Goal: Transaction & Acquisition: Download file/media

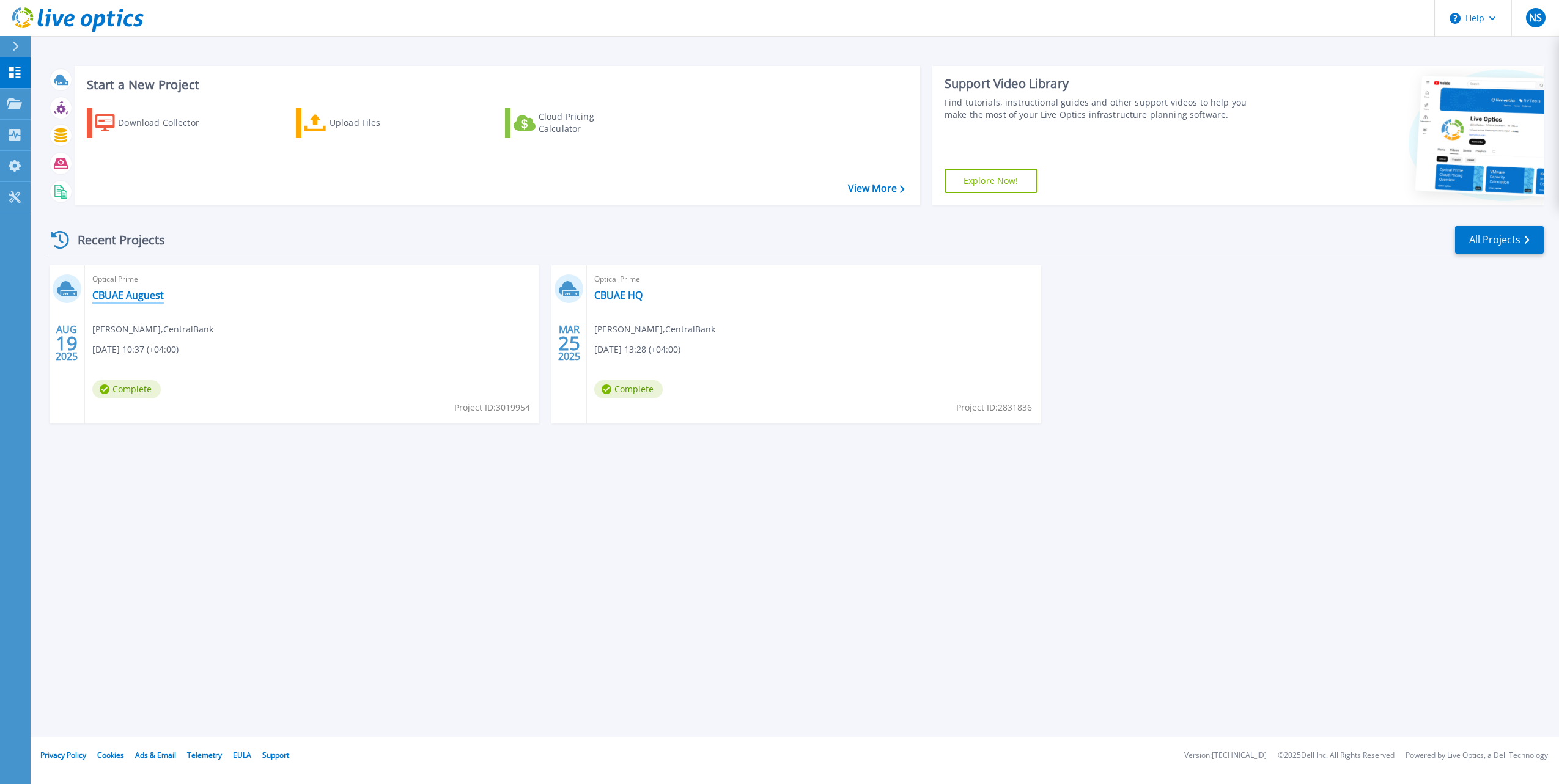
drag, startPoint x: 155, startPoint y: 301, endPoint x: 277, endPoint y: 448, distance: 191.0
click at [155, 301] on link "CBUAE Auguest" at bounding box center [128, 295] width 72 height 12
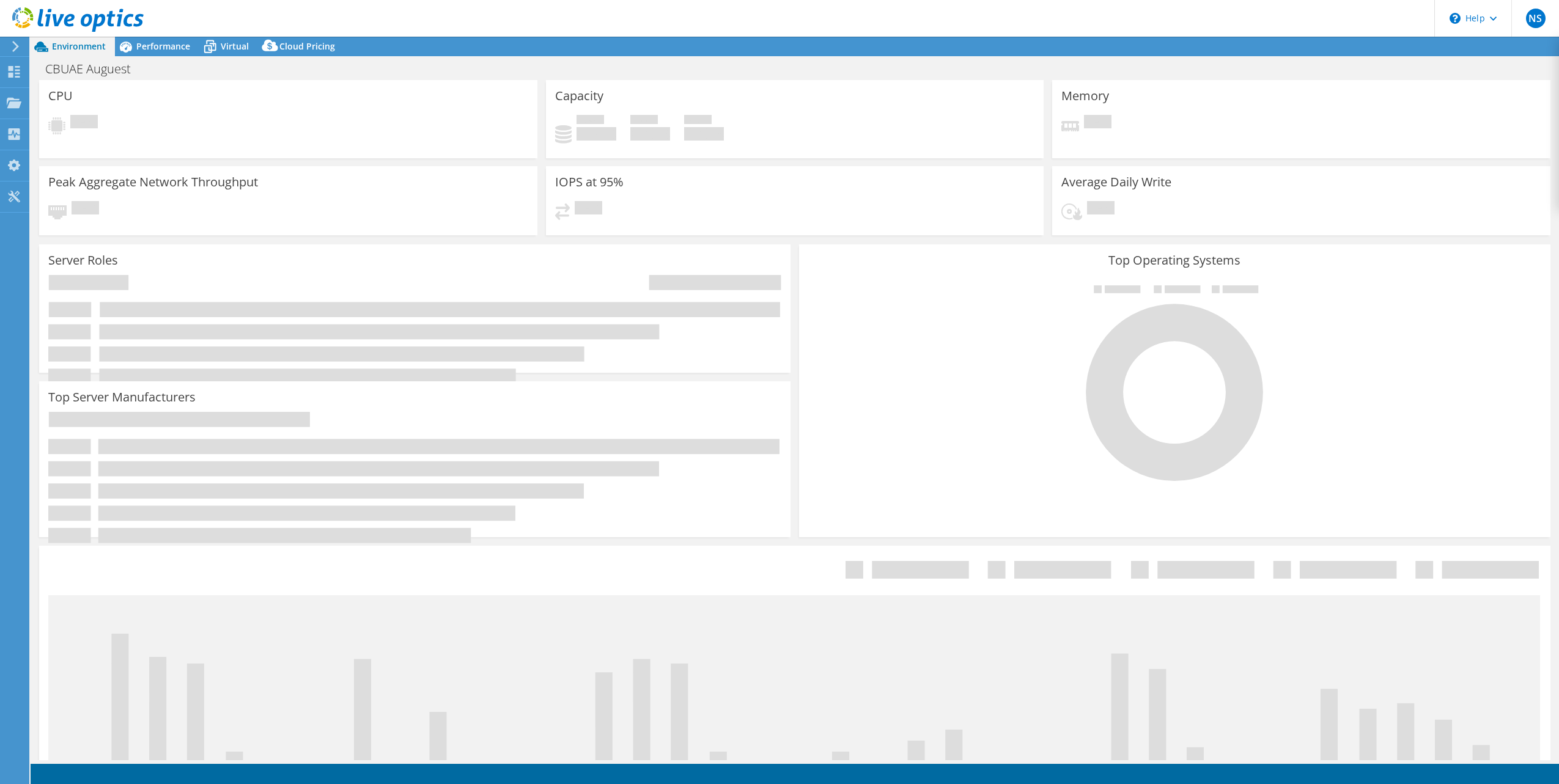
select select "USD"
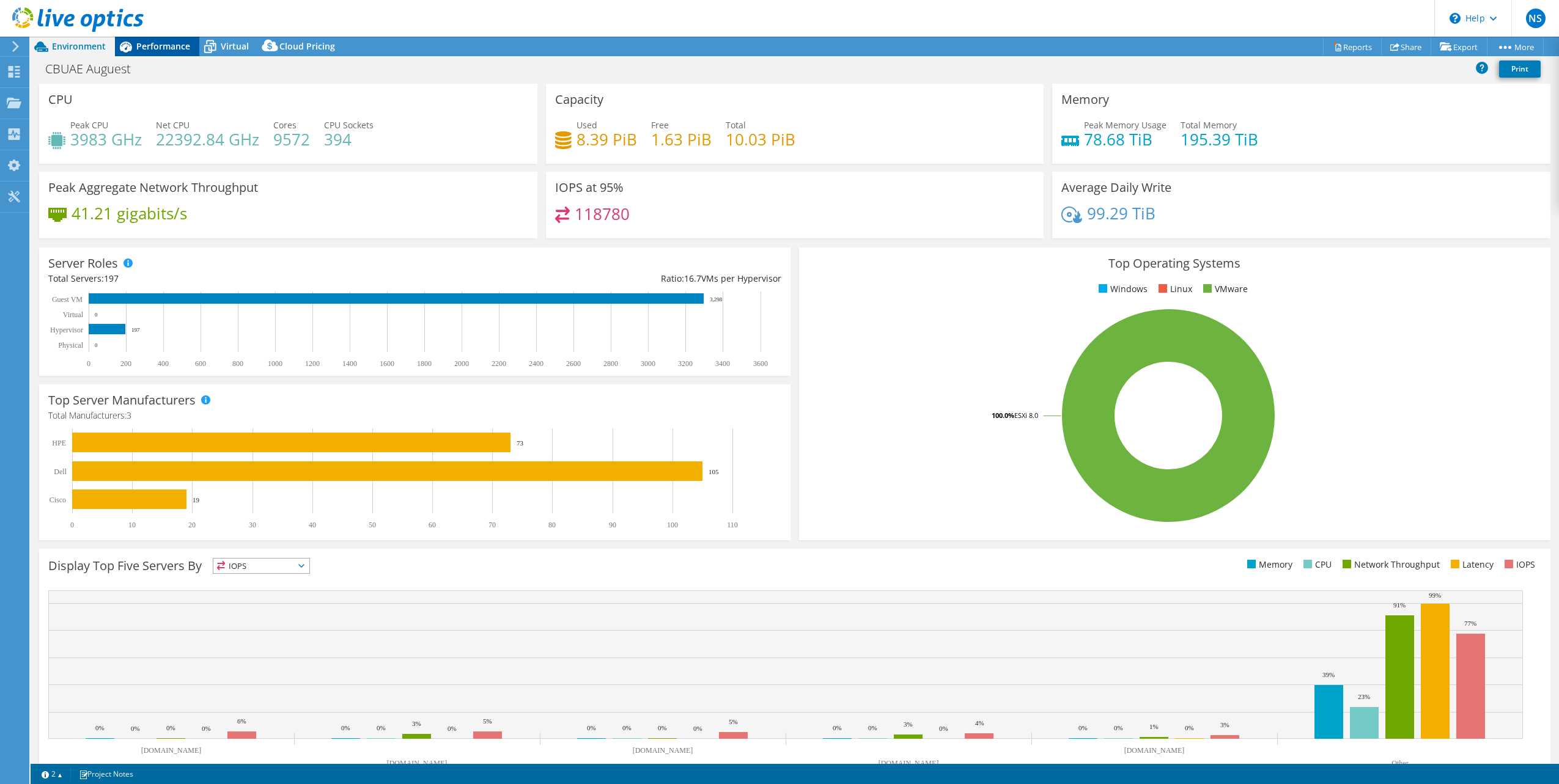
drag, startPoint x: 170, startPoint y: 51, endPoint x: 214, endPoint y: 110, distance: 73.6
click at [170, 50] on span "Performance" at bounding box center [163, 46] width 54 height 11
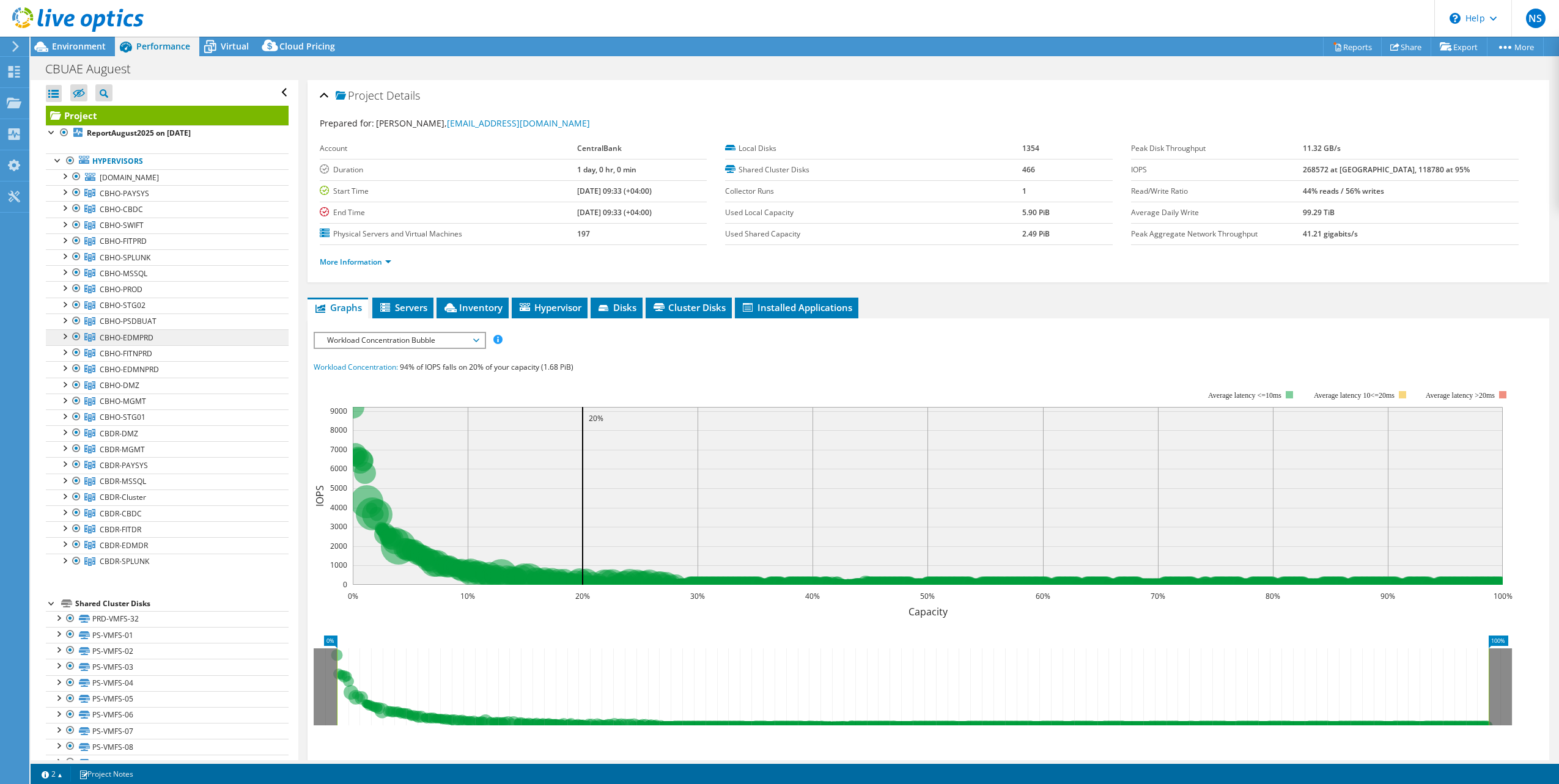
click at [128, 198] on span "CBHO-EDMPRD" at bounding box center [125, 193] width 49 height 11
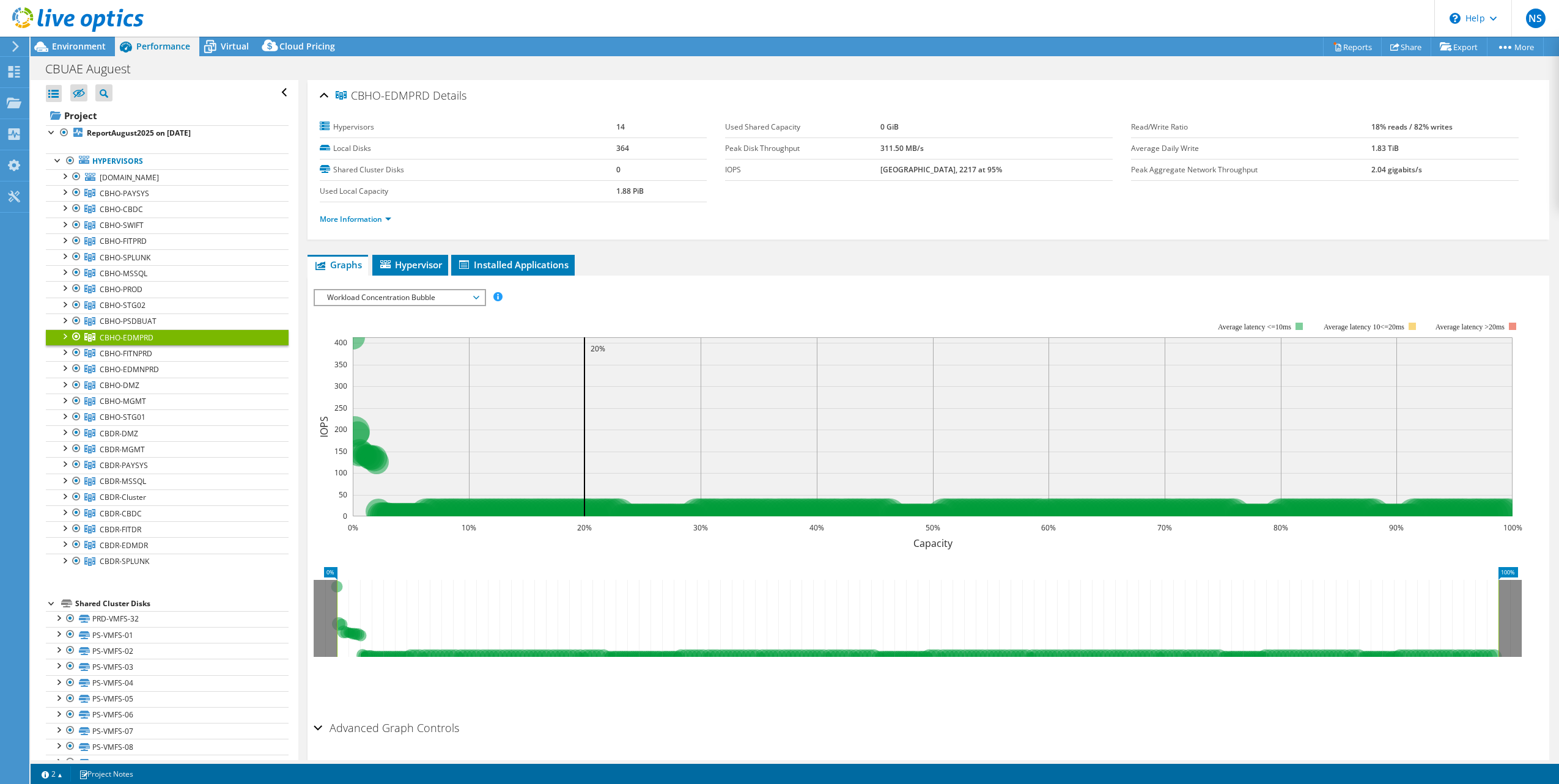
click at [430, 296] on span "Workload Concentration Bubble" at bounding box center [399, 297] width 157 height 15
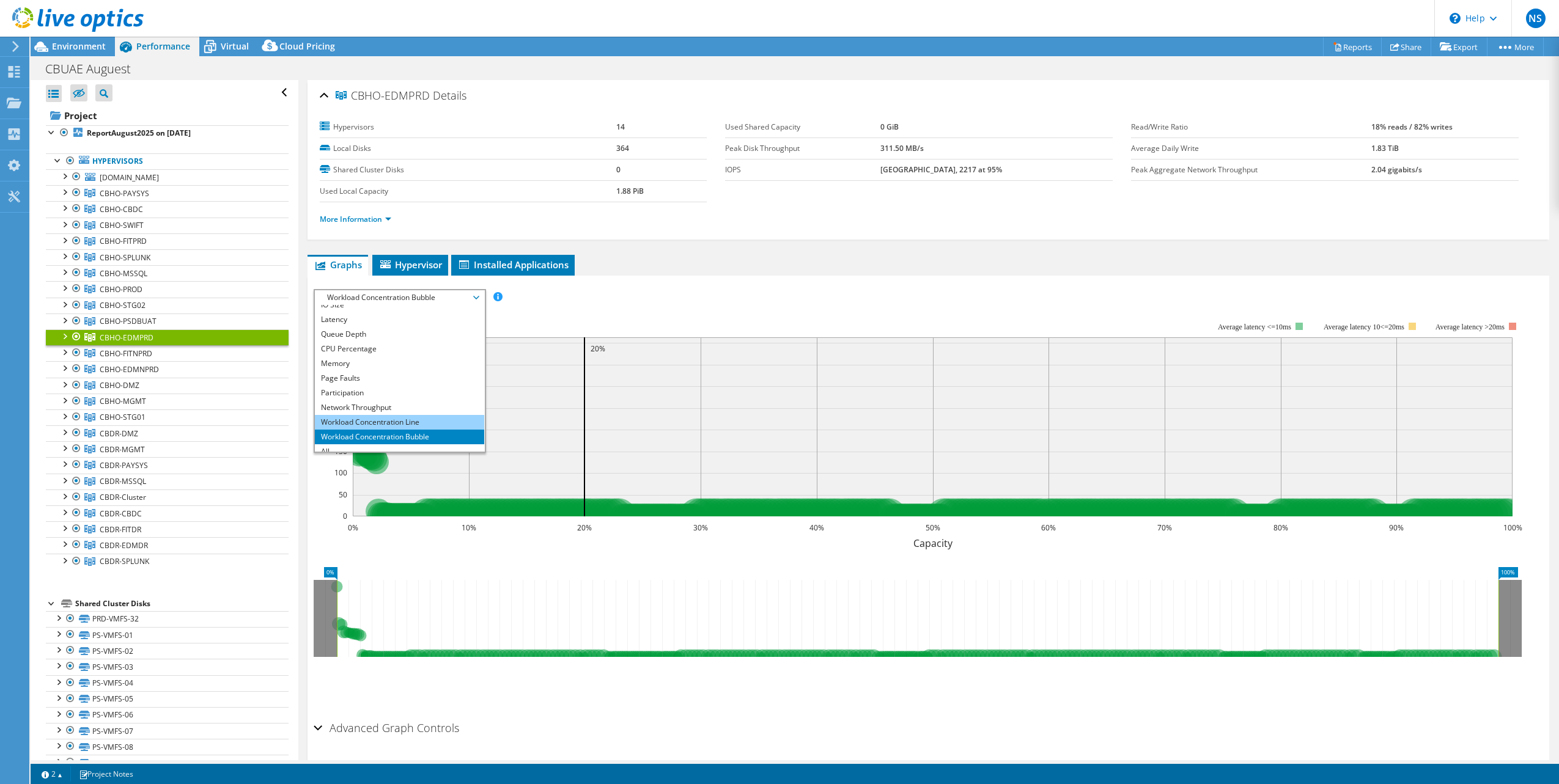
scroll to position [44, 0]
click at [409, 341] on li "CPU Percentage" at bounding box center [399, 341] width 170 height 15
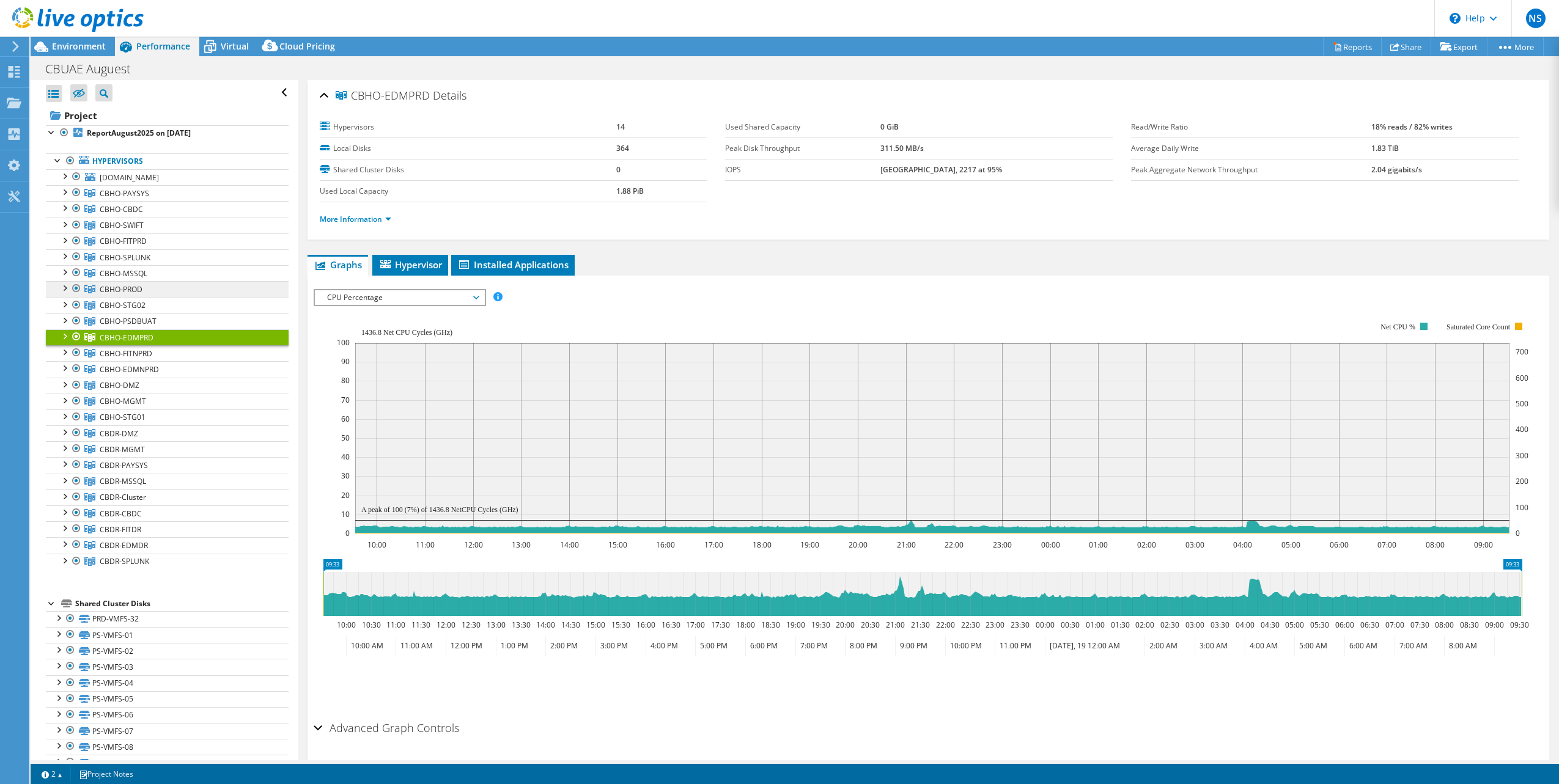
click at [165, 201] on link "CBHO-PROD" at bounding box center [167, 193] width 243 height 16
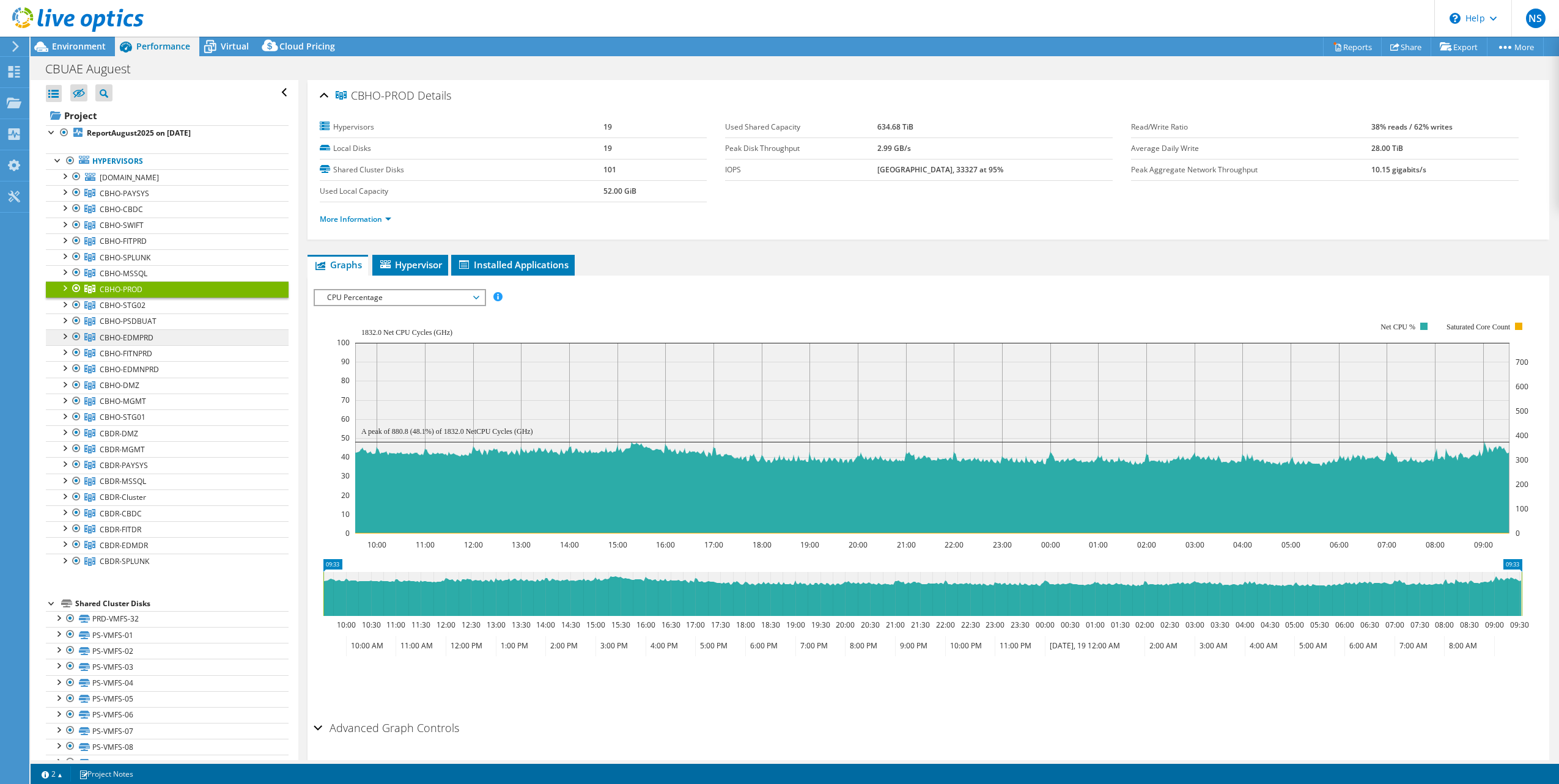
click at [120, 198] on span "CBHO-EDMPRD" at bounding box center [125, 193] width 49 height 11
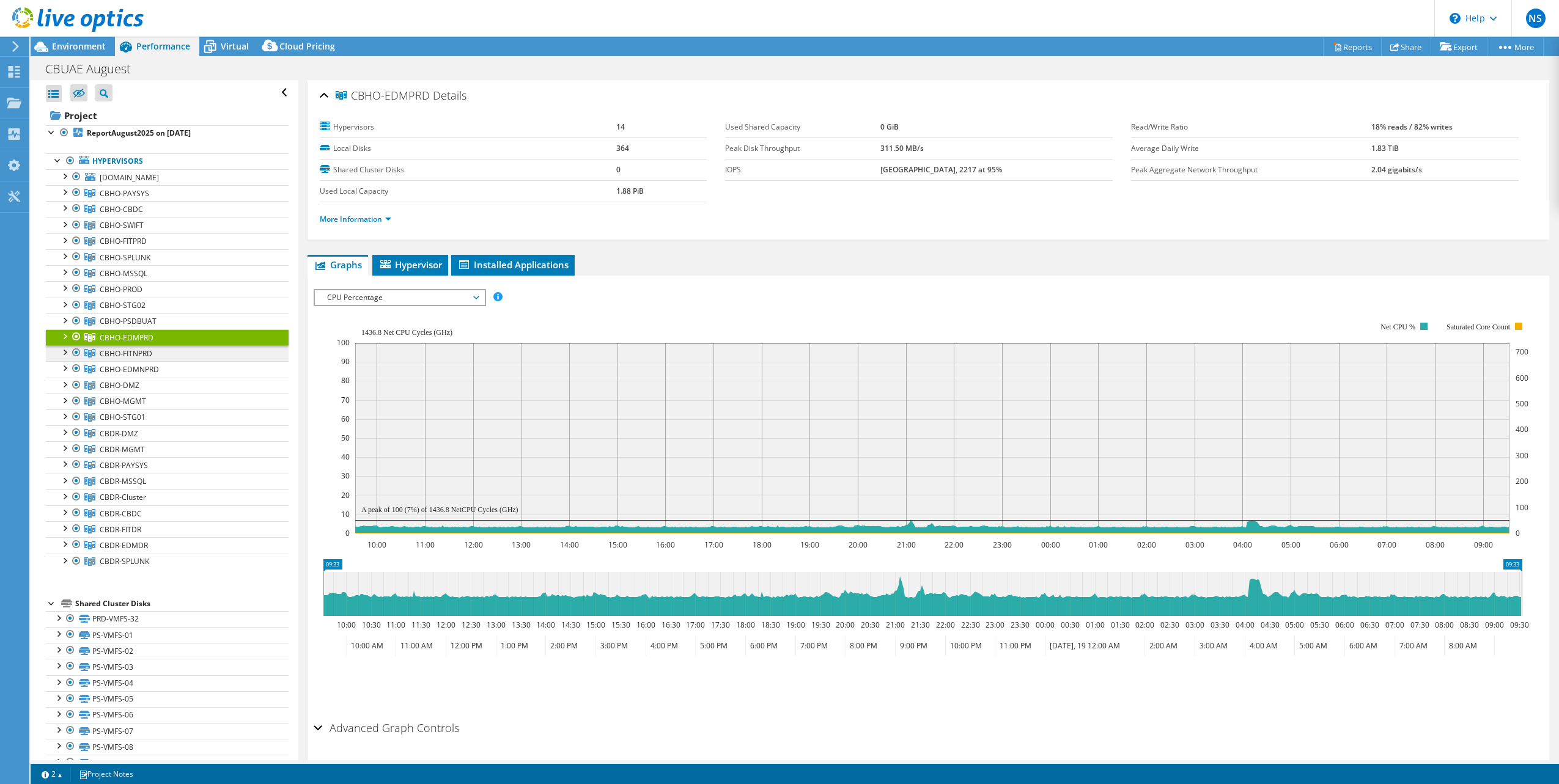
click at [120, 198] on span "CBHO-FITNPRD" at bounding box center [125, 193] width 49 height 11
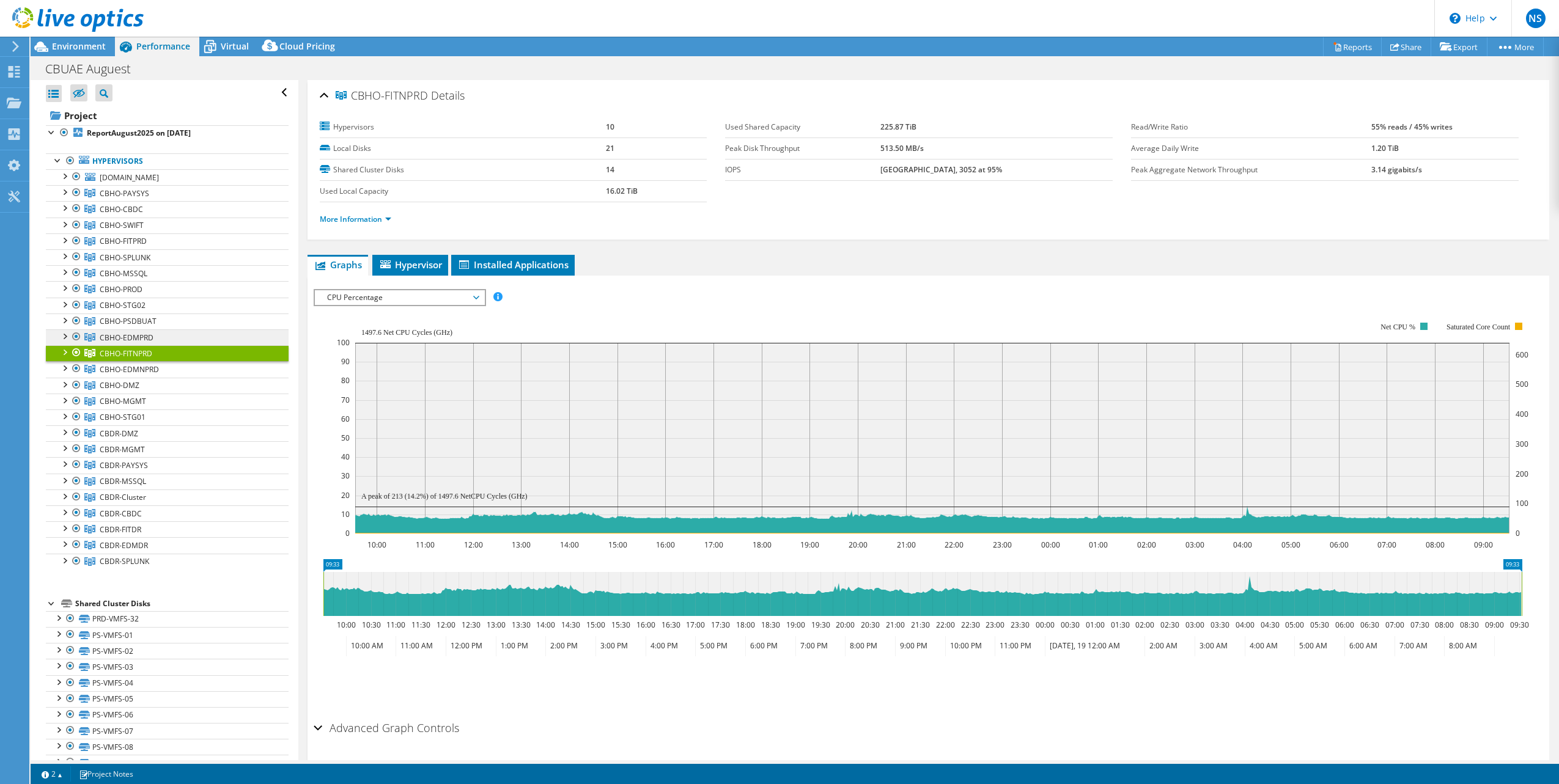
click at [115, 198] on span "CBHO-EDMPRD" at bounding box center [125, 193] width 49 height 11
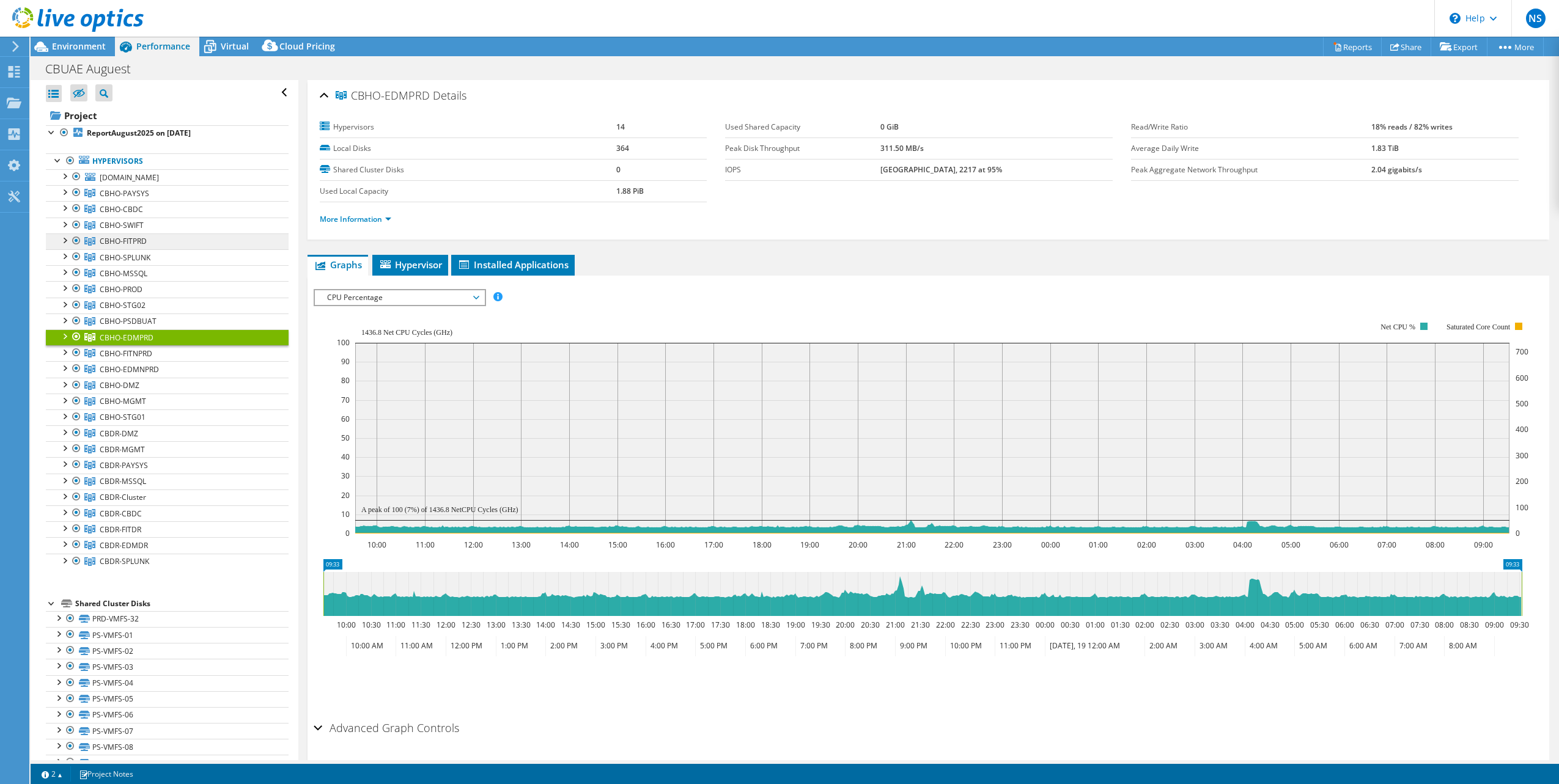
click at [154, 201] on link "CBHO-FITPRD" at bounding box center [167, 193] width 243 height 16
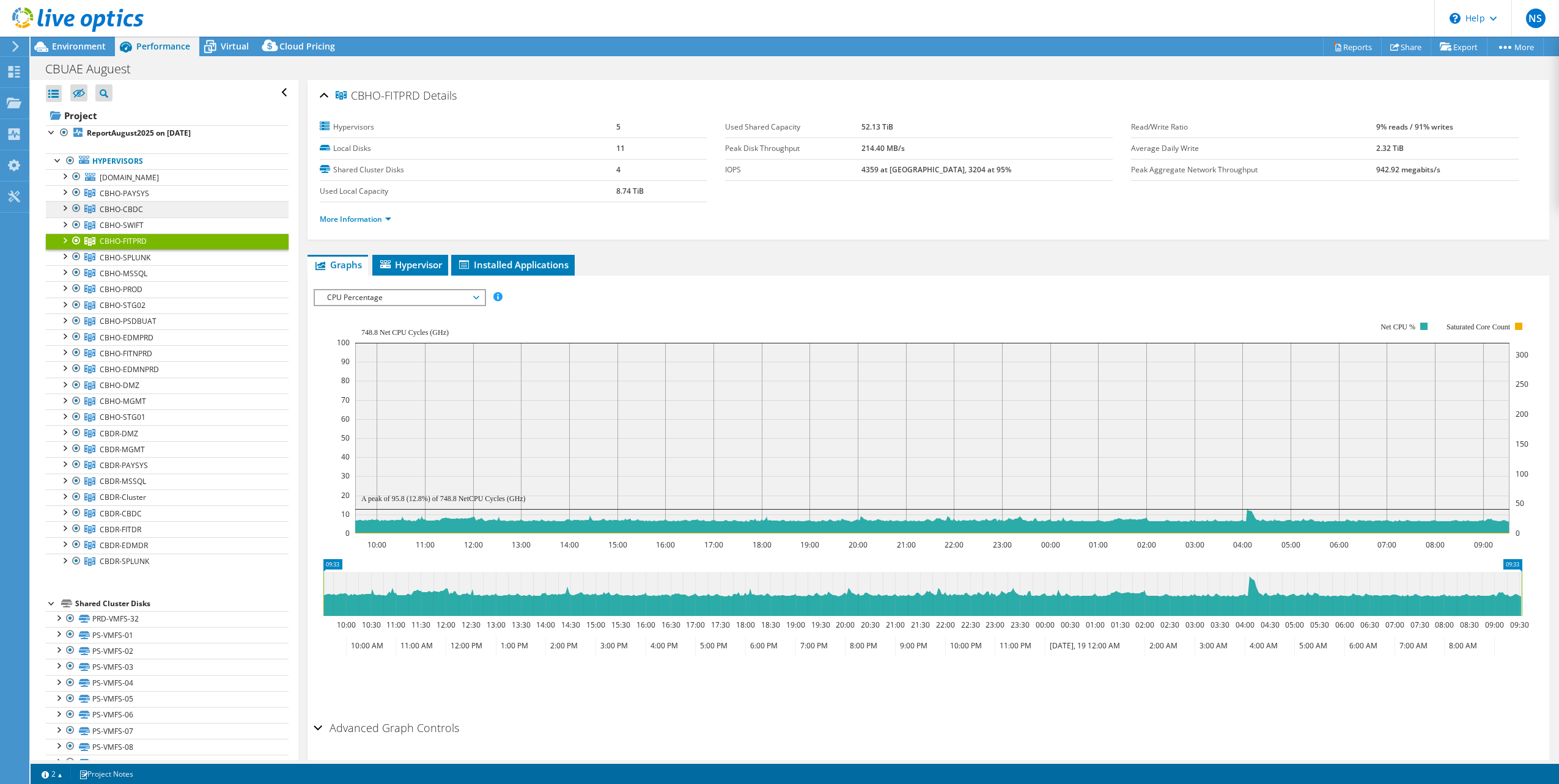
click at [144, 201] on link "CBHO-CBDC" at bounding box center [167, 193] width 243 height 16
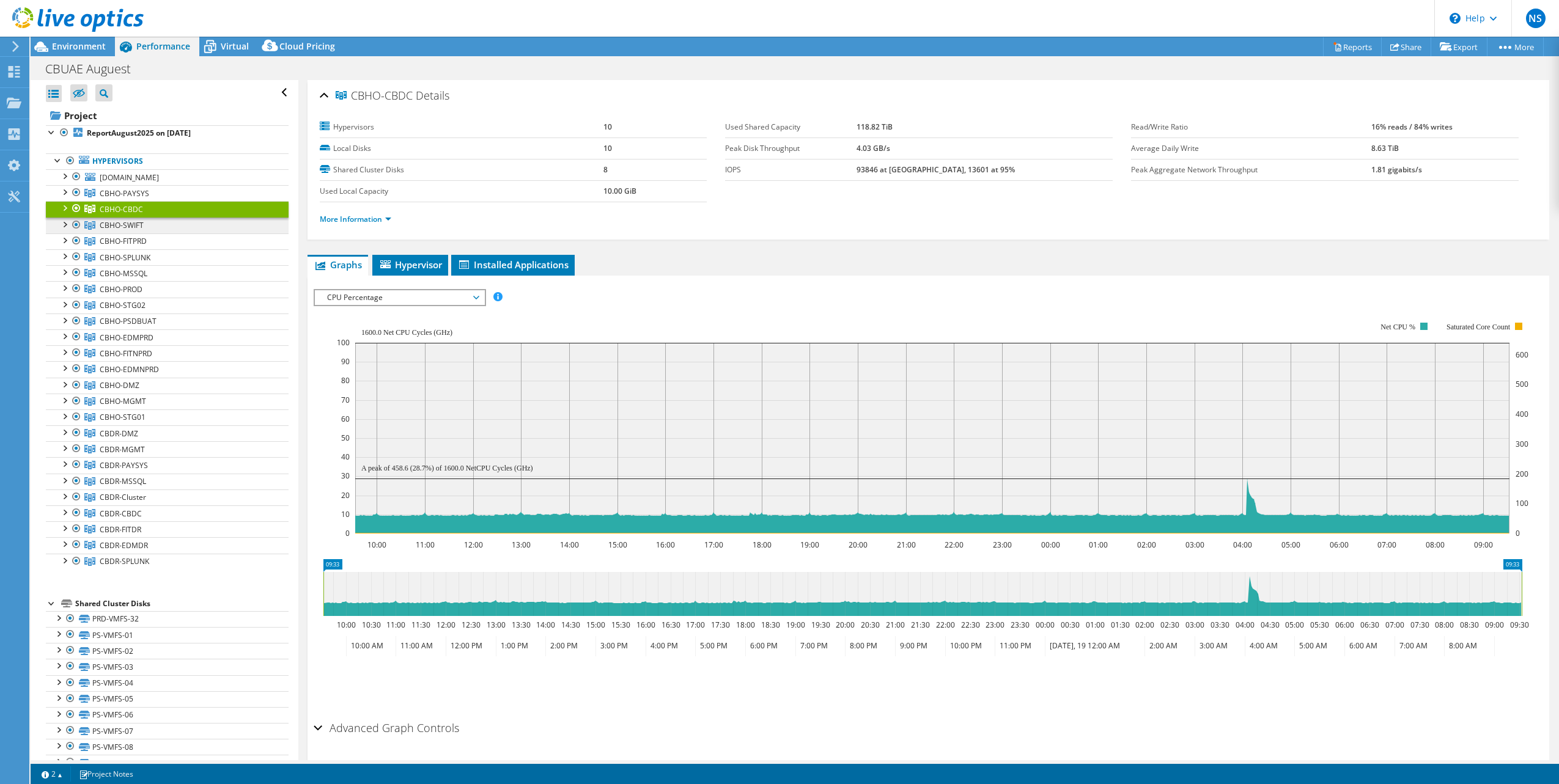
click at [144, 201] on link "CBHO-SWIFT" at bounding box center [167, 193] width 243 height 16
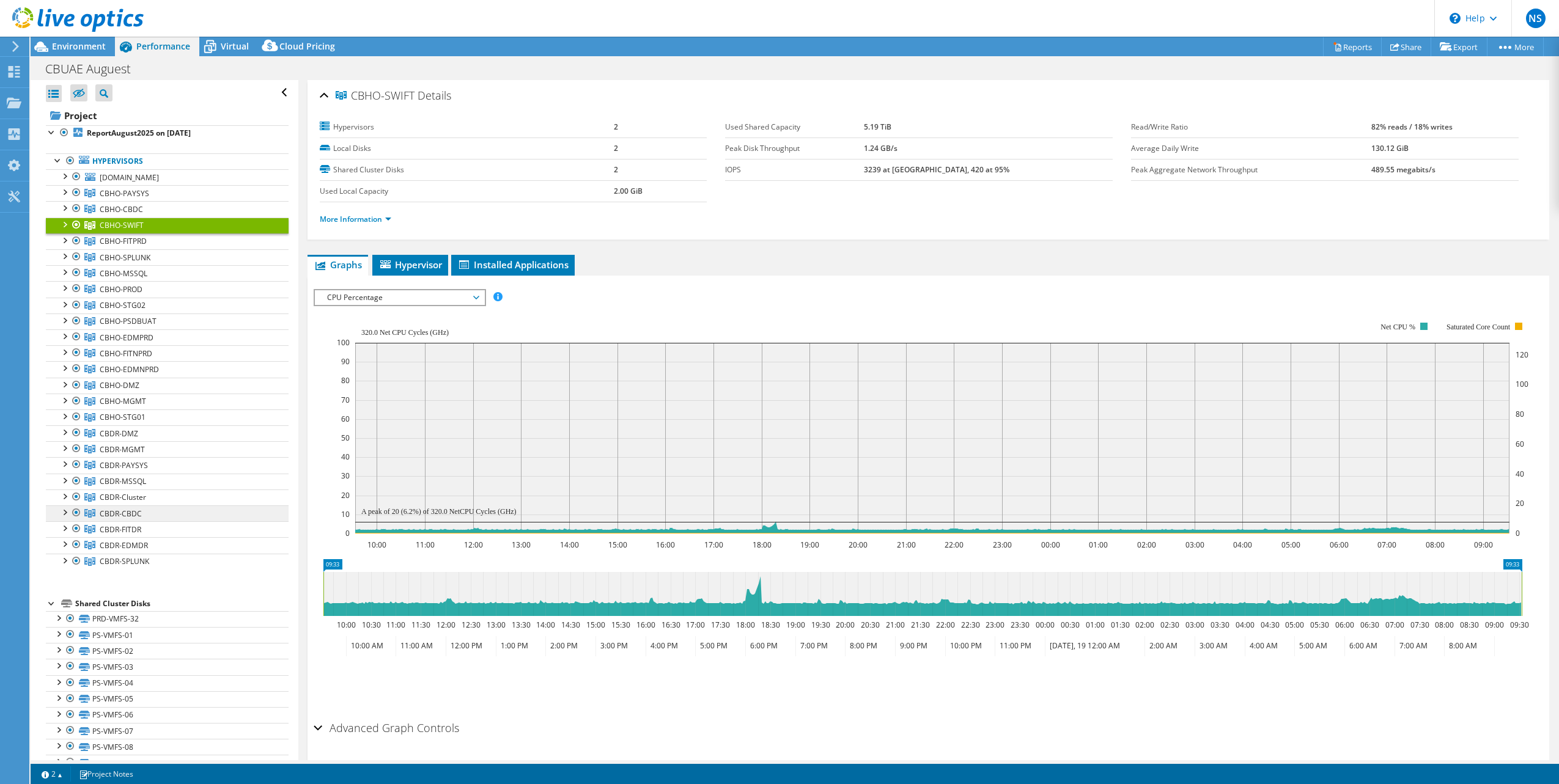
click at [135, 198] on span "CBDR-CBDC" at bounding box center [125, 193] width 49 height 11
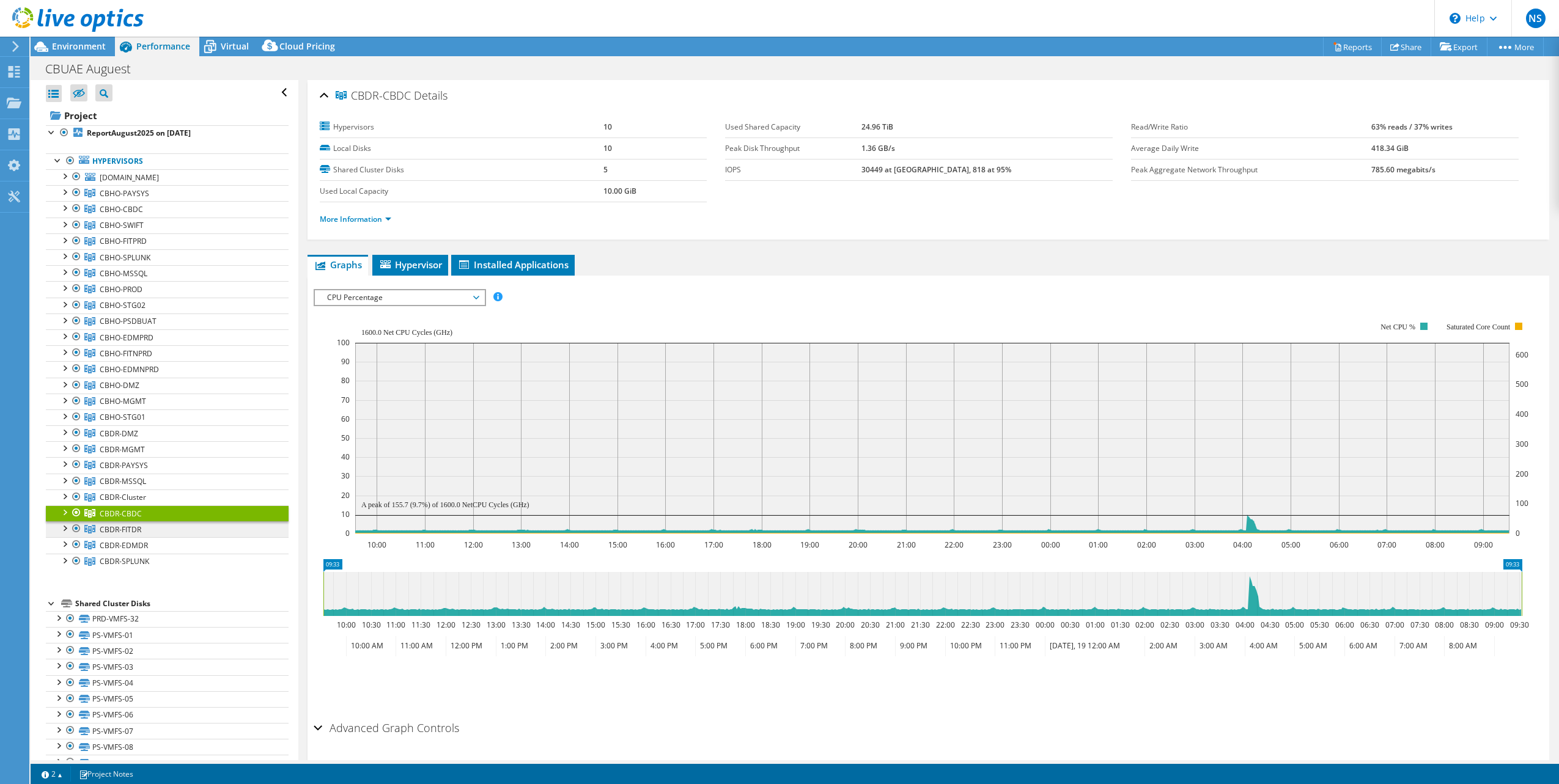
click at [152, 201] on link "CBDR-FITDR" at bounding box center [167, 193] width 243 height 16
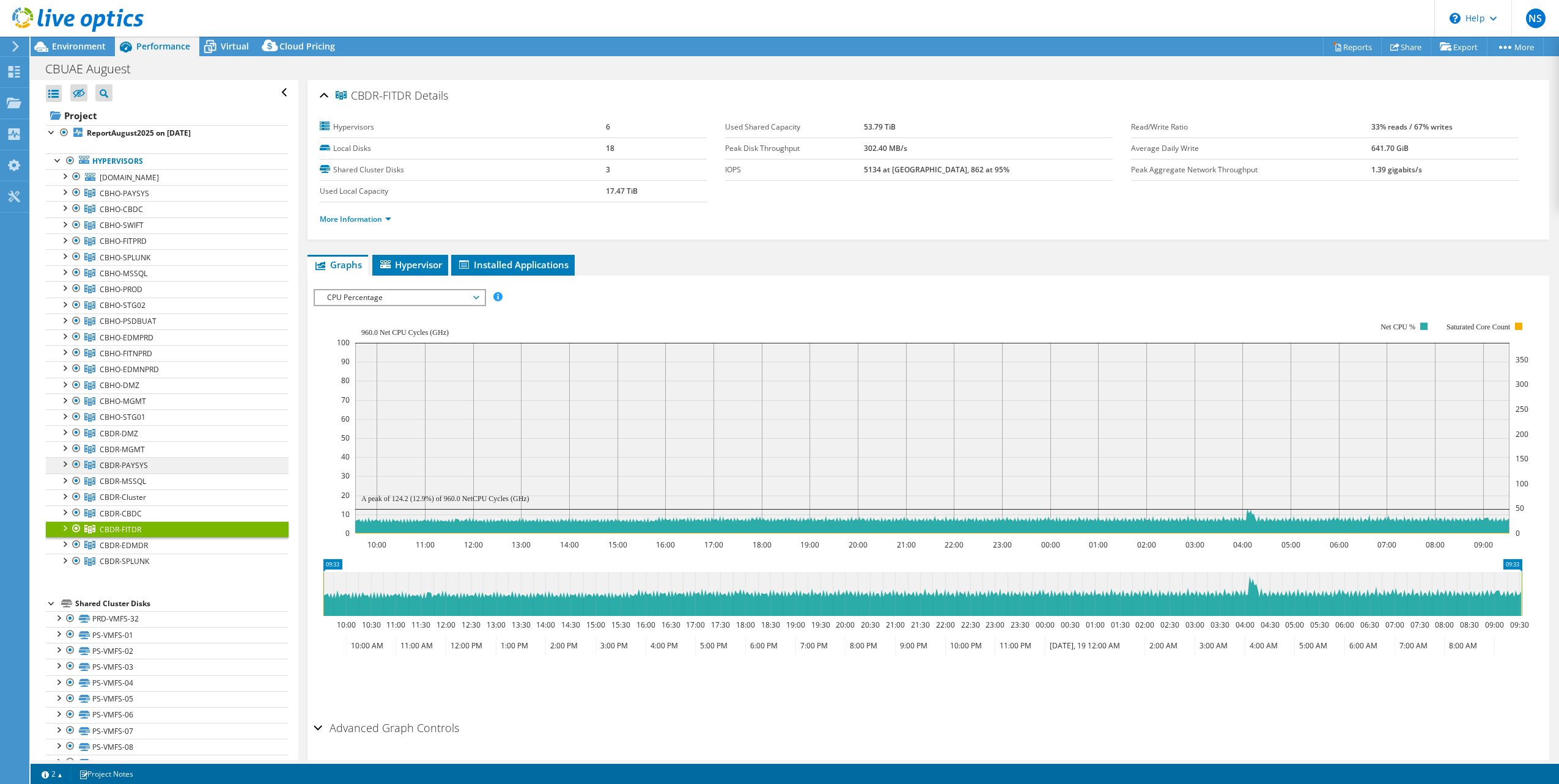
click at [137, 198] on span "CBDR-PAYSYS" at bounding box center [125, 193] width 49 height 11
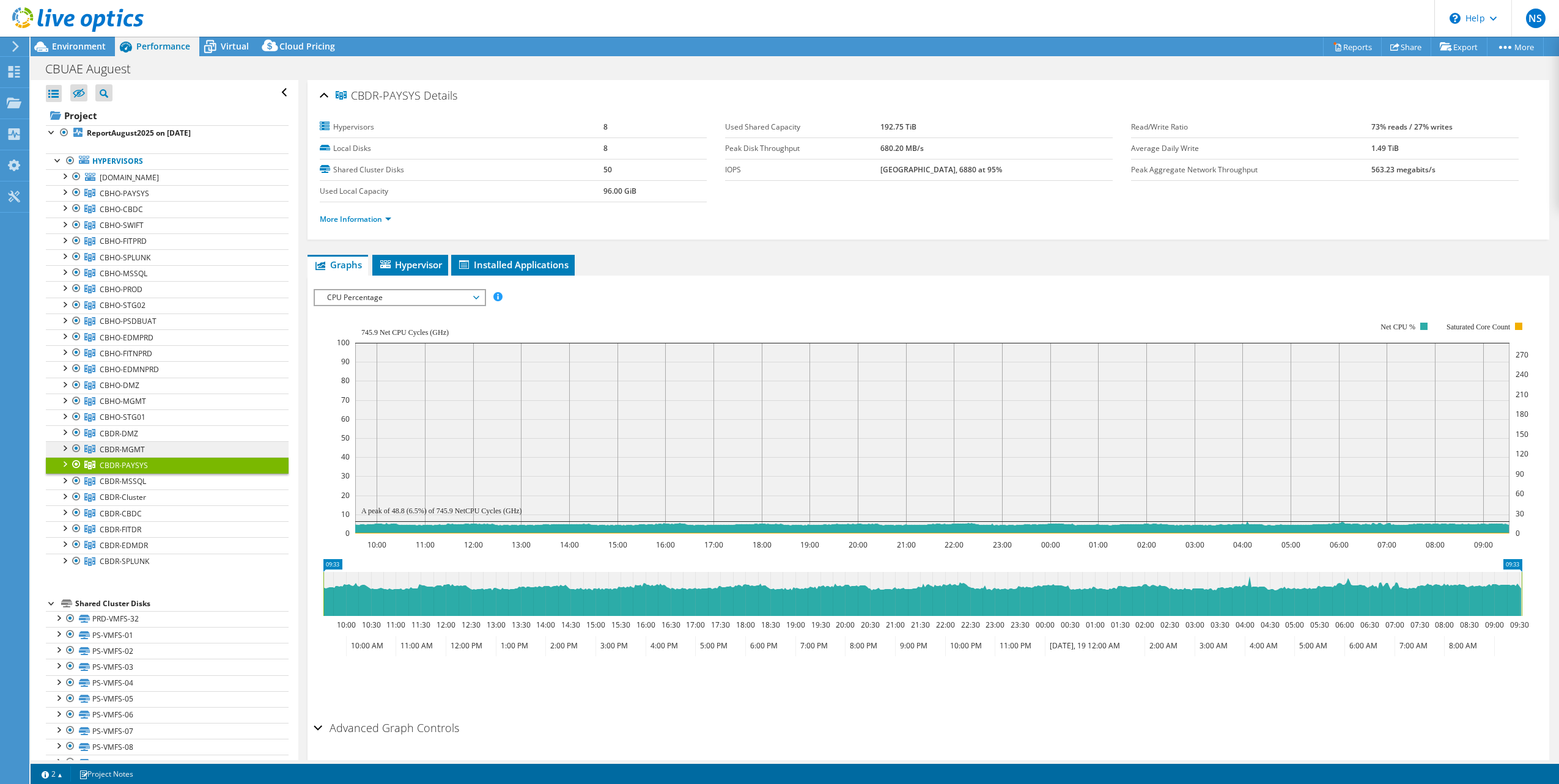
click at [132, 198] on span "CBDR-MGMT" at bounding box center [125, 193] width 49 height 11
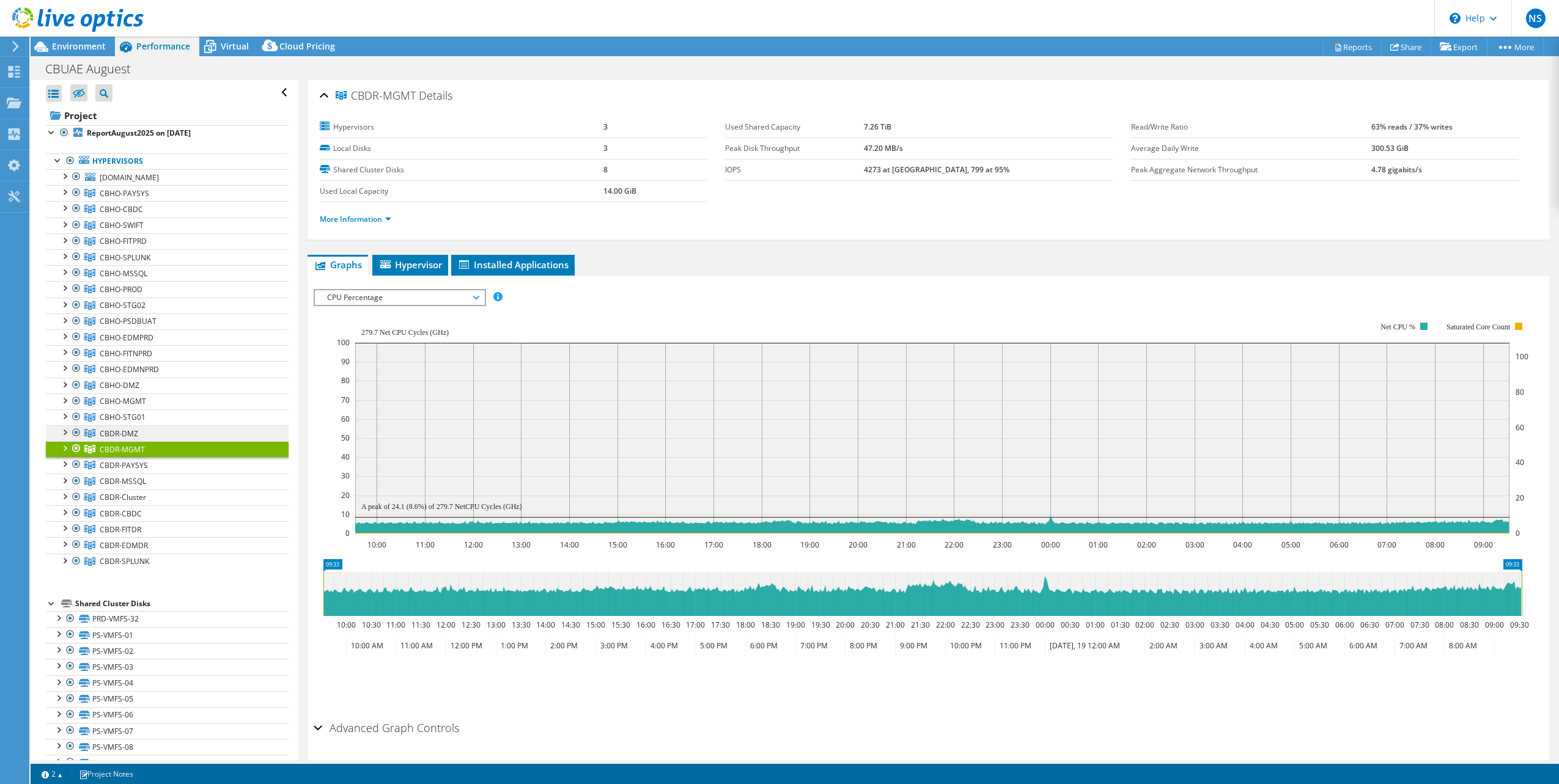
click at [133, 198] on span "CBDR-DMZ" at bounding box center [125, 193] width 49 height 11
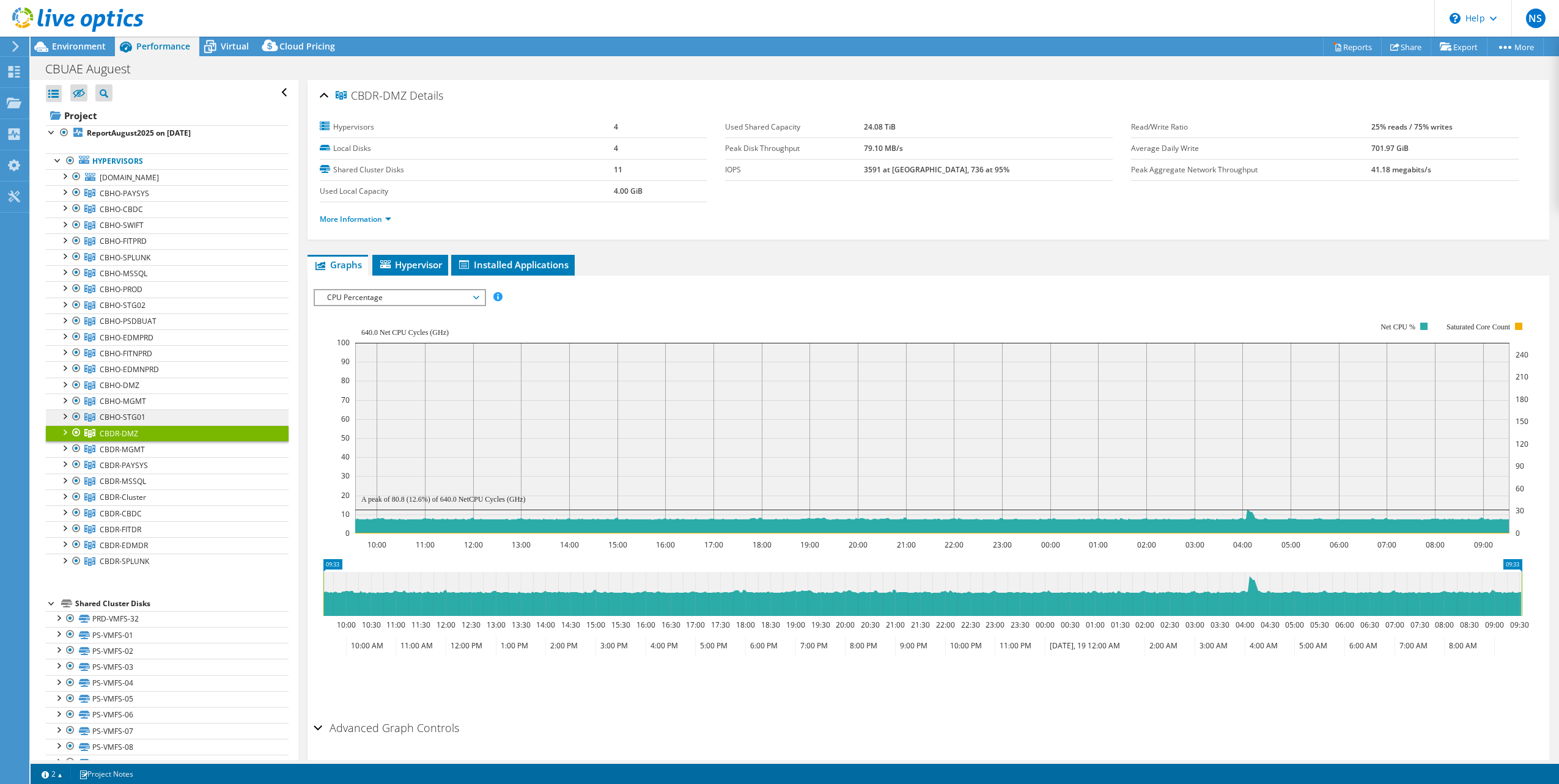
click at [133, 198] on span "CBHO-STG01" at bounding box center [125, 193] width 49 height 11
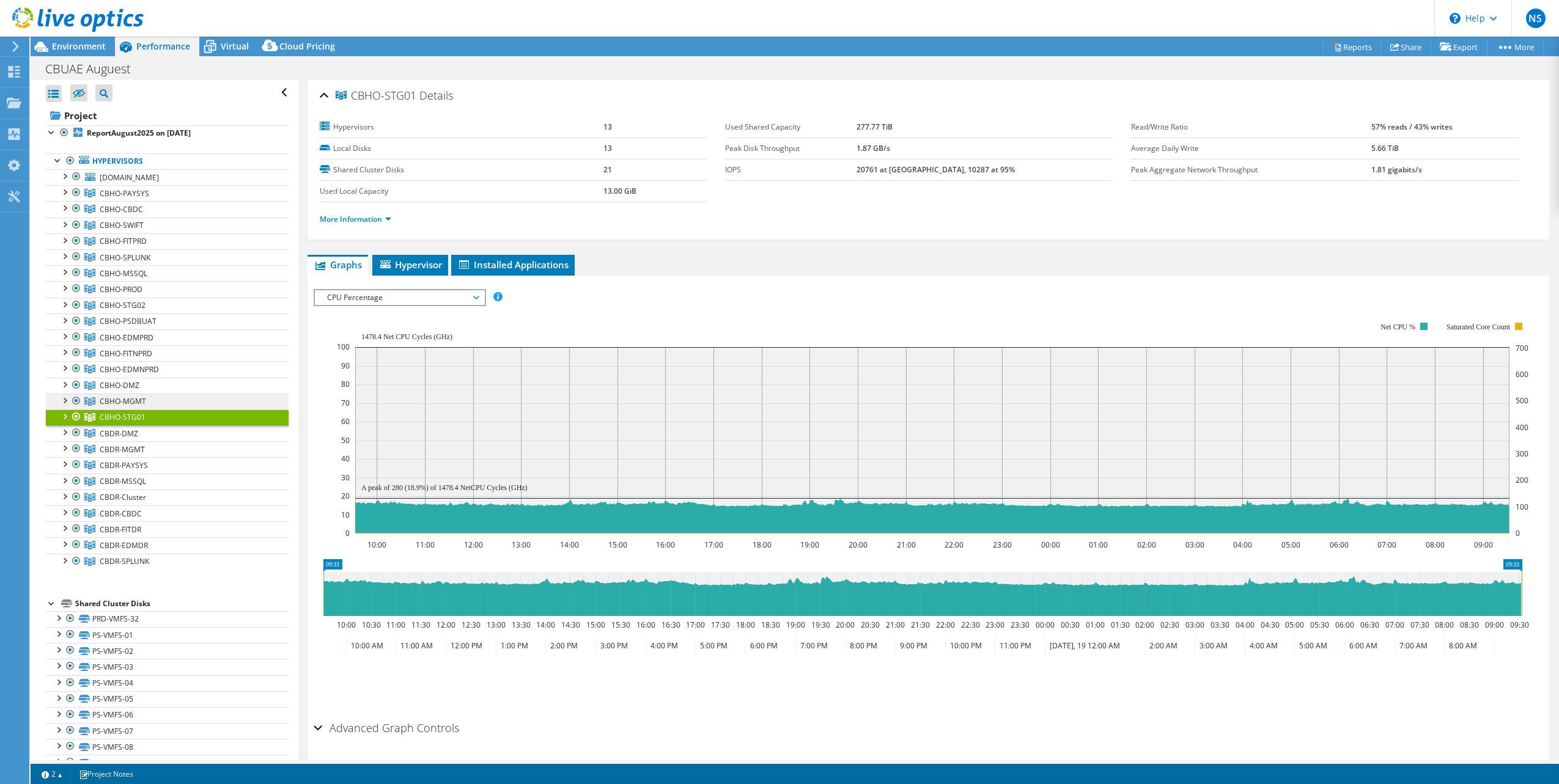
click at [139, 198] on span "CBHO-MGMT" at bounding box center [125, 193] width 49 height 11
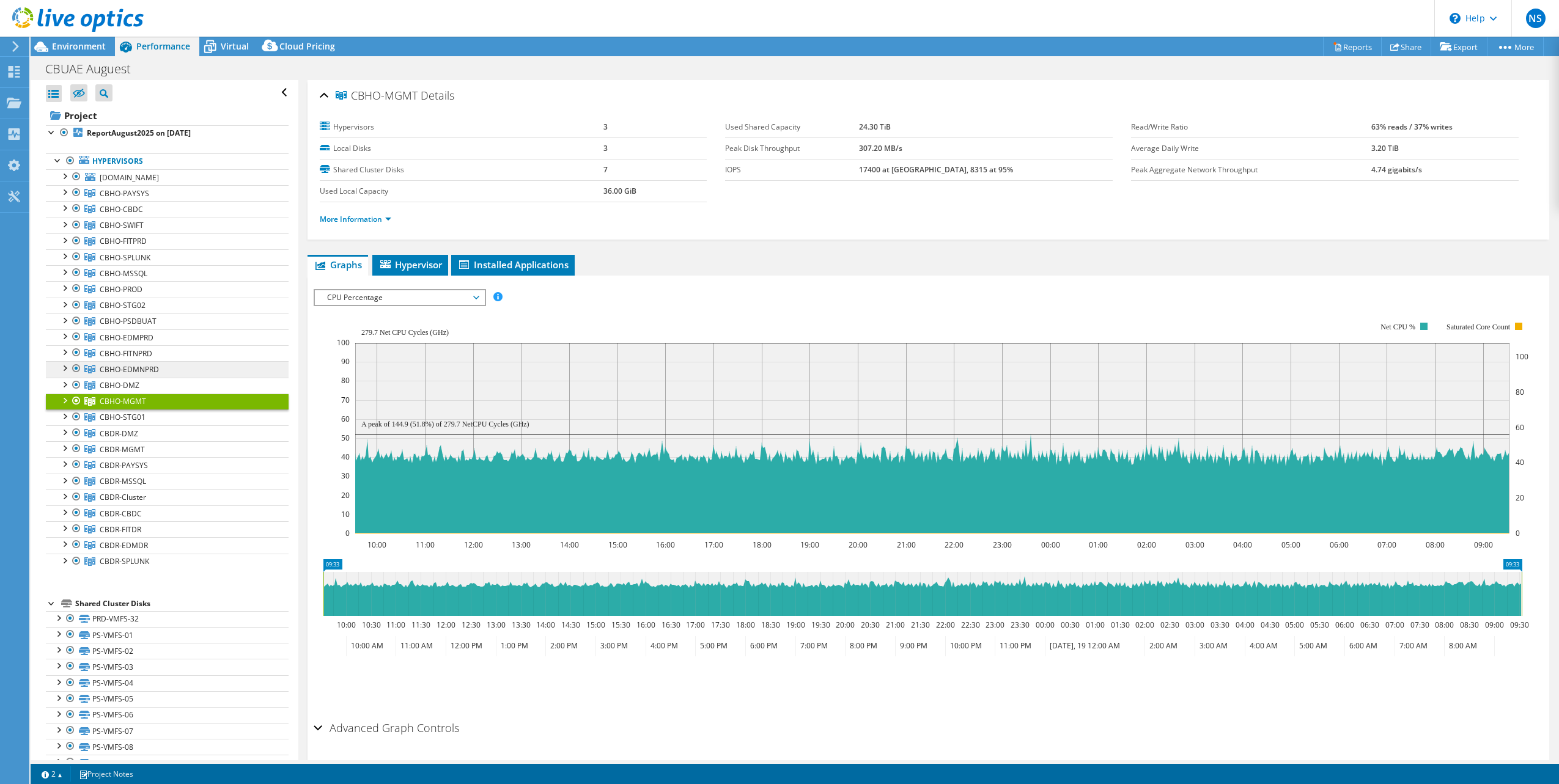
click at [149, 198] on span "CBHO-EDMNPRD" at bounding box center [125, 193] width 49 height 11
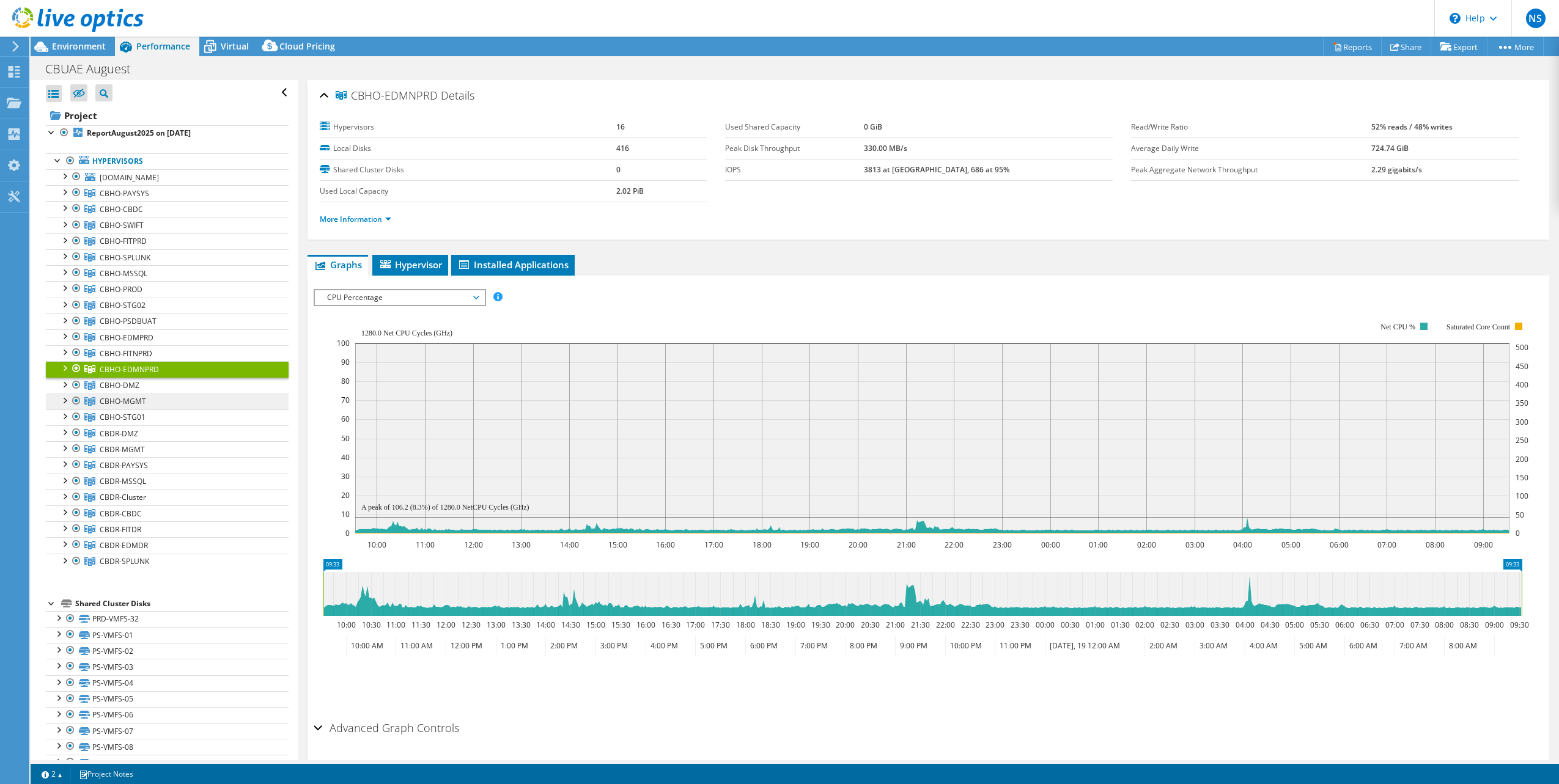
drag, startPoint x: 141, startPoint y: 385, endPoint x: 139, endPoint y: 399, distance: 14.1
click at [139, 201] on link "CBHO-DMZ" at bounding box center [167, 193] width 243 height 16
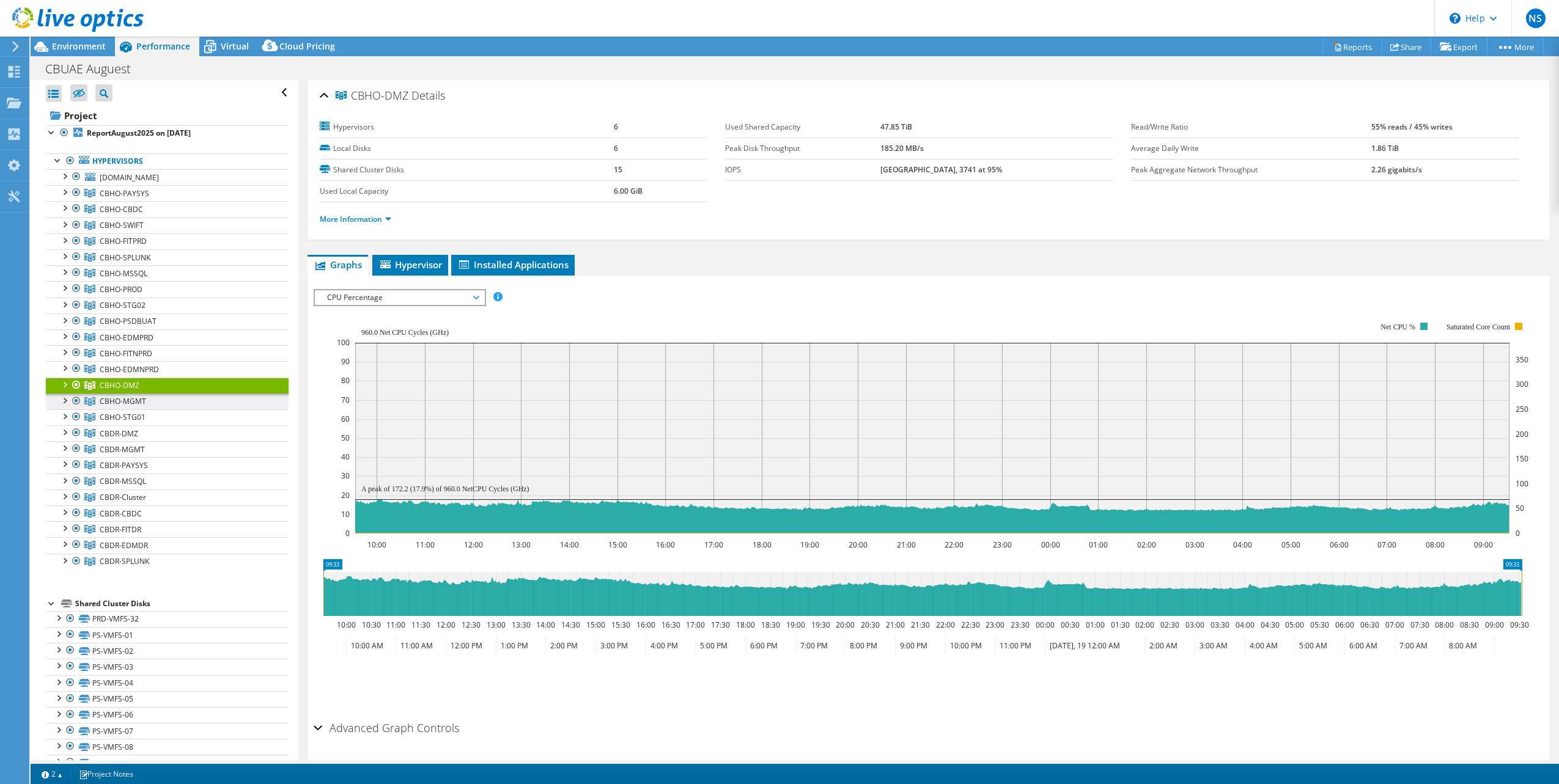
click at [137, 198] on span "CBHO-MGMT" at bounding box center [125, 193] width 49 height 11
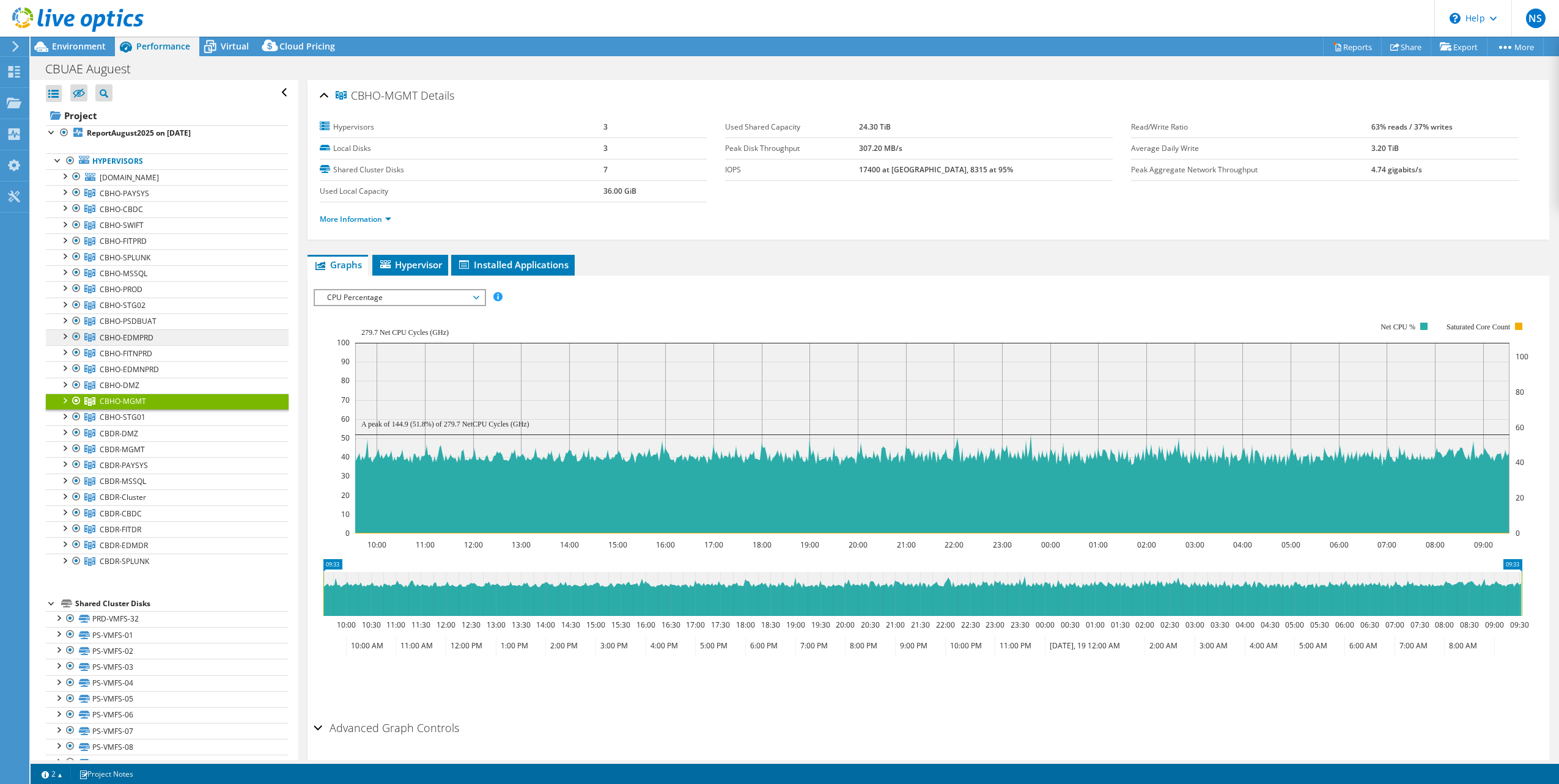
click at [144, 198] on span "CBHO-EDMPRD" at bounding box center [125, 193] width 49 height 11
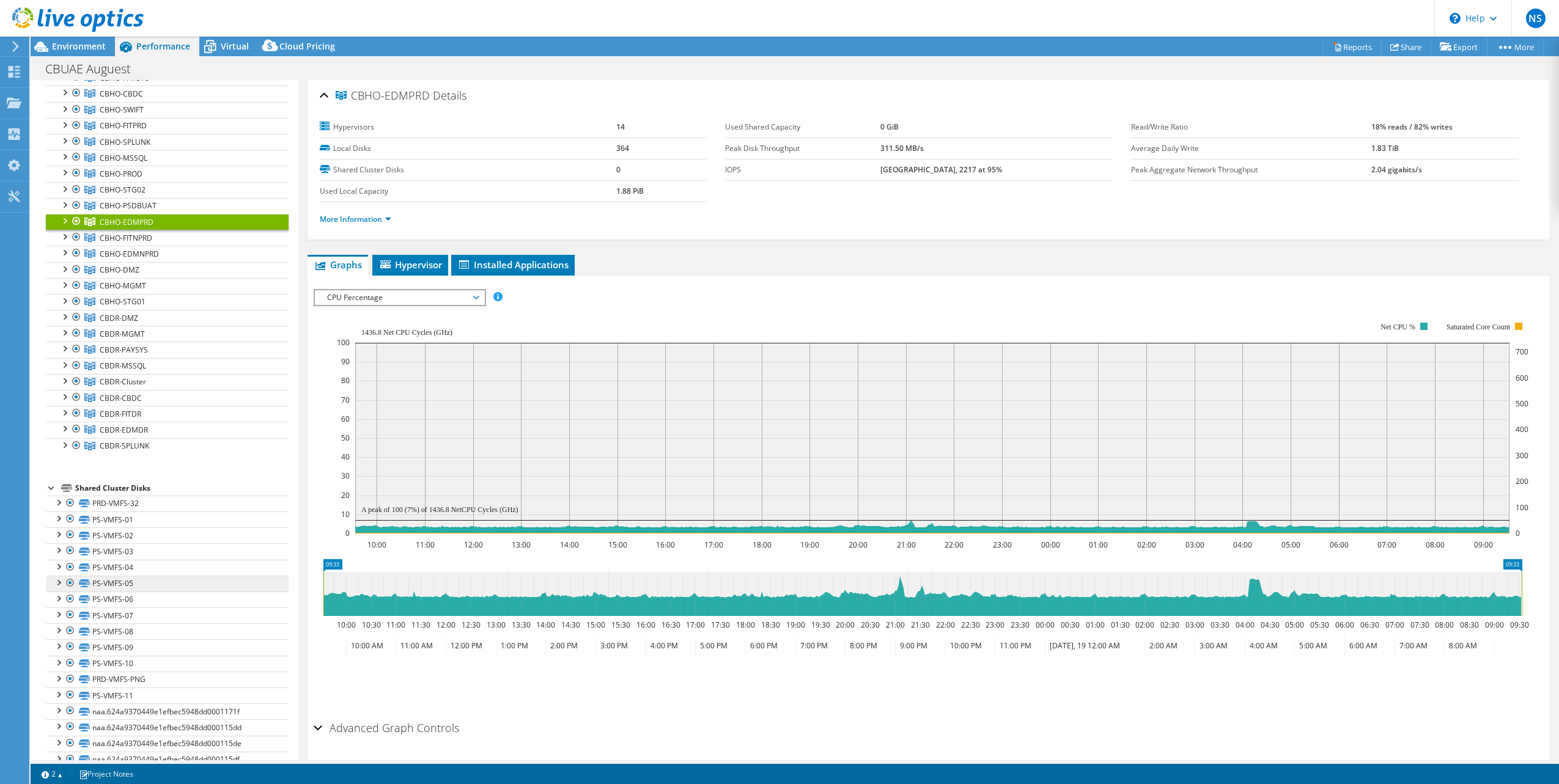
scroll to position [0, 0]
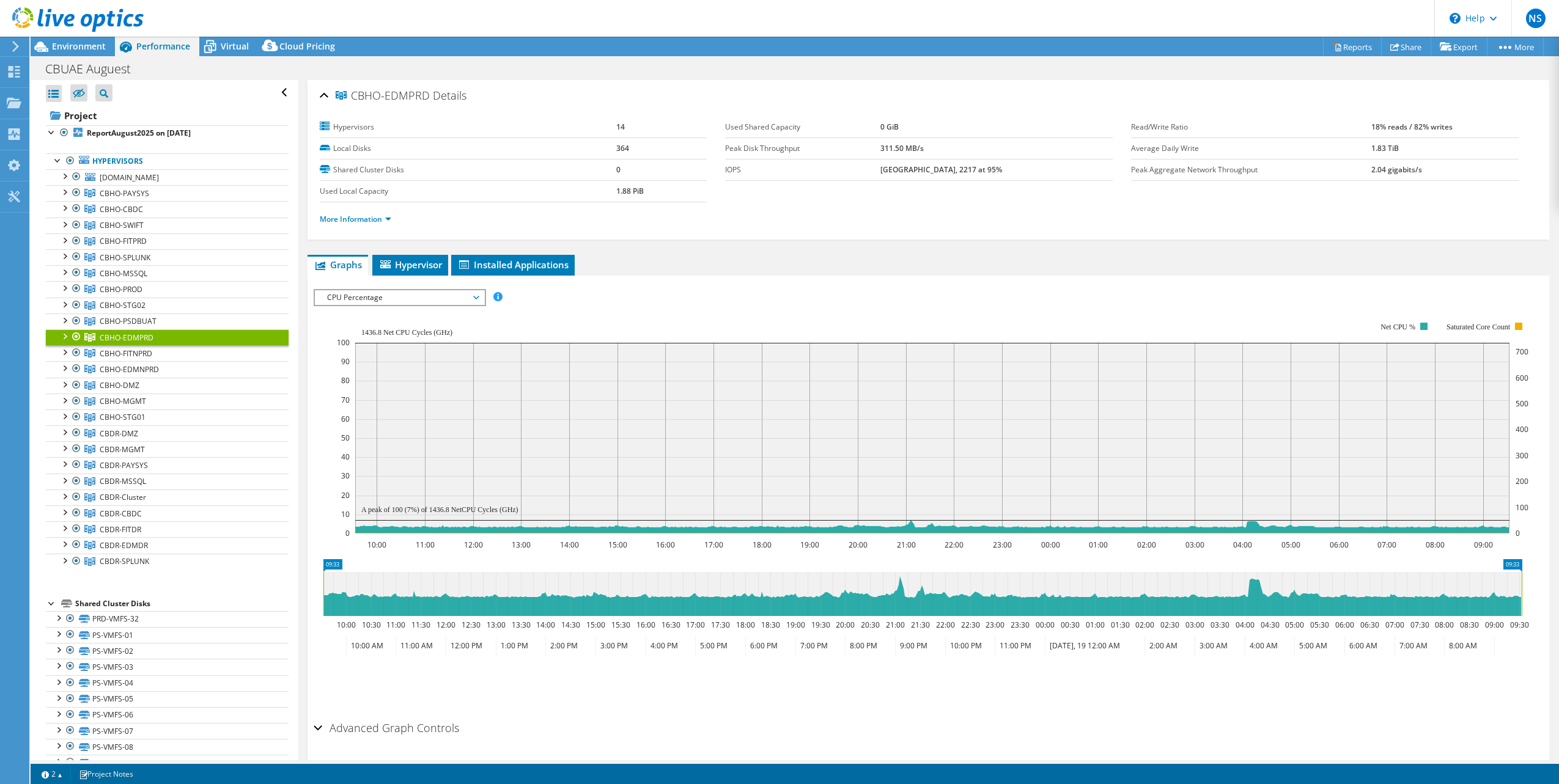
drag, startPoint x: 227, startPoint y: 40, endPoint x: 230, endPoint y: 390, distance: 350.0
click at [227, 40] on span "Virtual" at bounding box center [234, 46] width 28 height 11
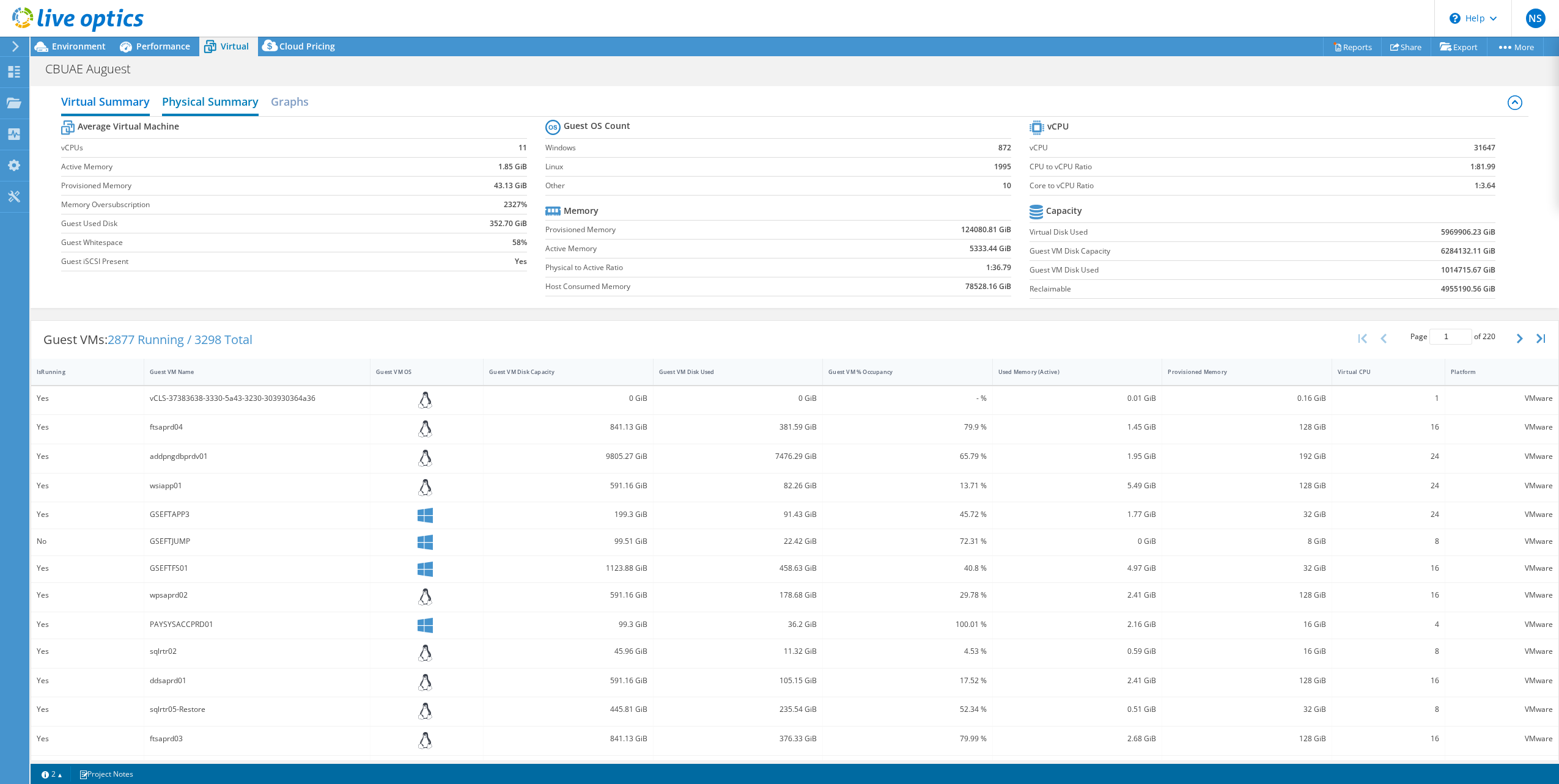
click at [187, 101] on h2 "Physical Summary" at bounding box center [210, 103] width 96 height 27
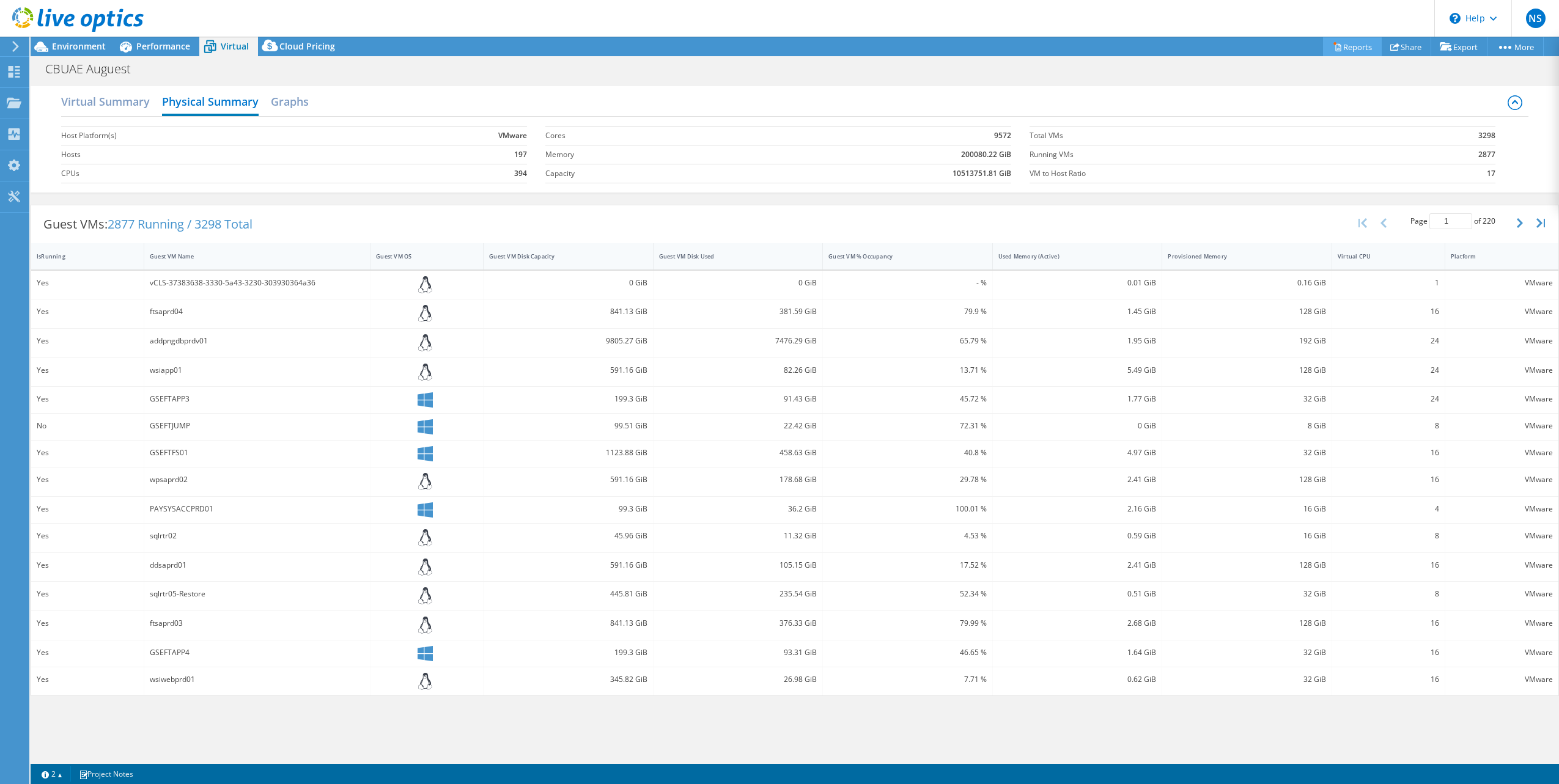
click at [1351, 44] on link "Reports" at bounding box center [1352, 46] width 58 height 19
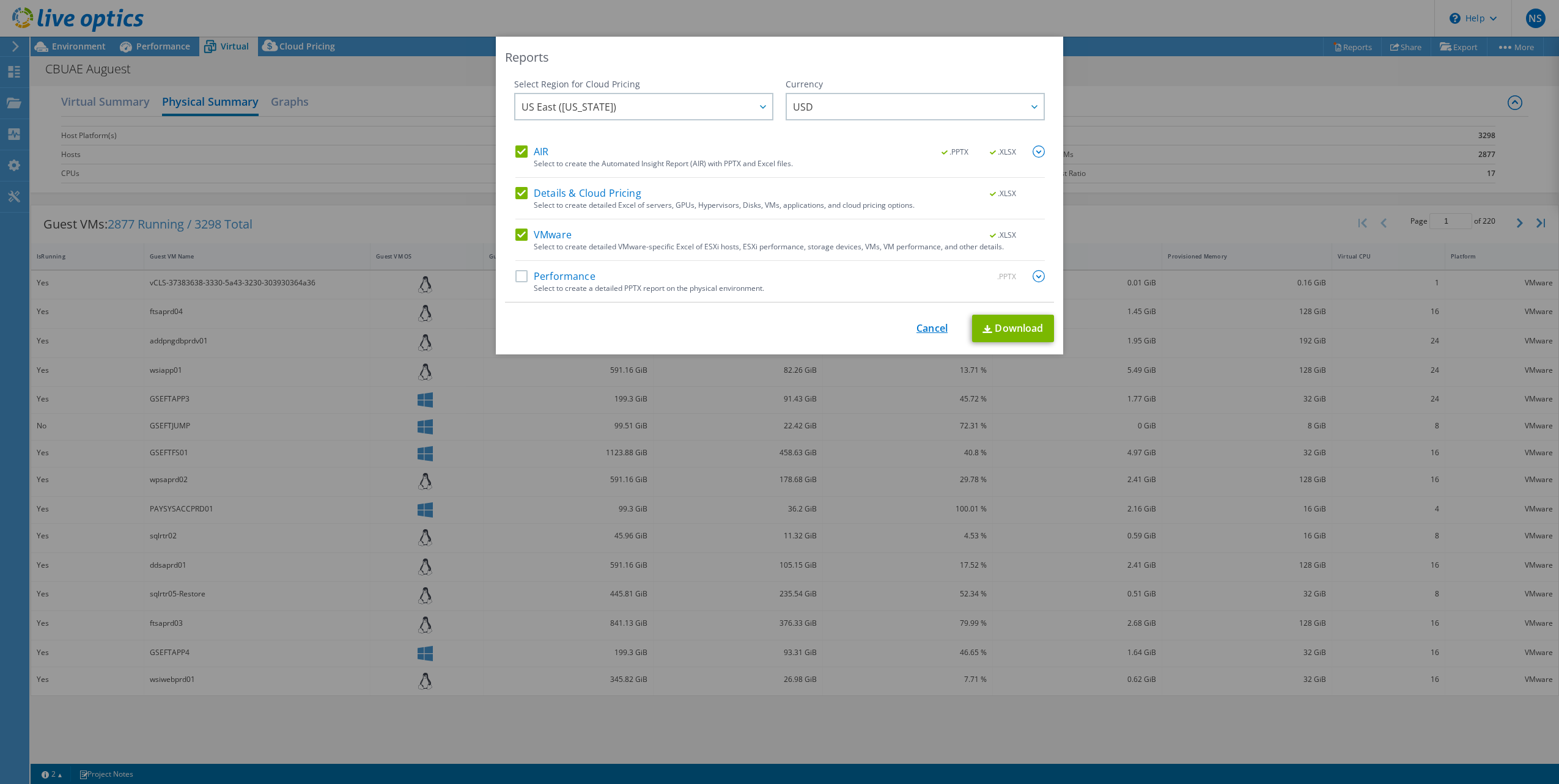
click at [936, 325] on link "Cancel" at bounding box center [932, 328] width 31 height 11
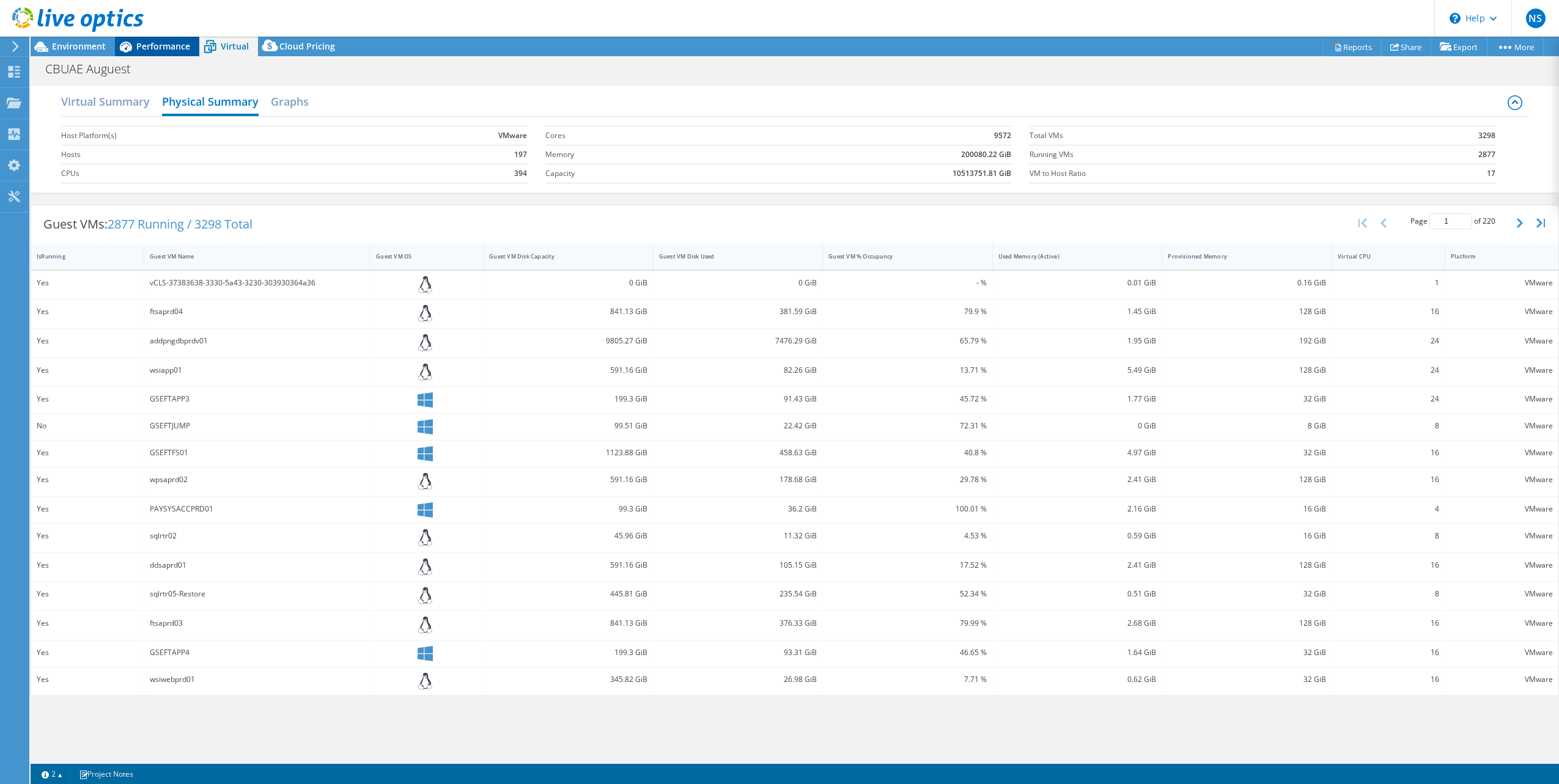
click at [164, 49] on span "Performance" at bounding box center [163, 46] width 54 height 11
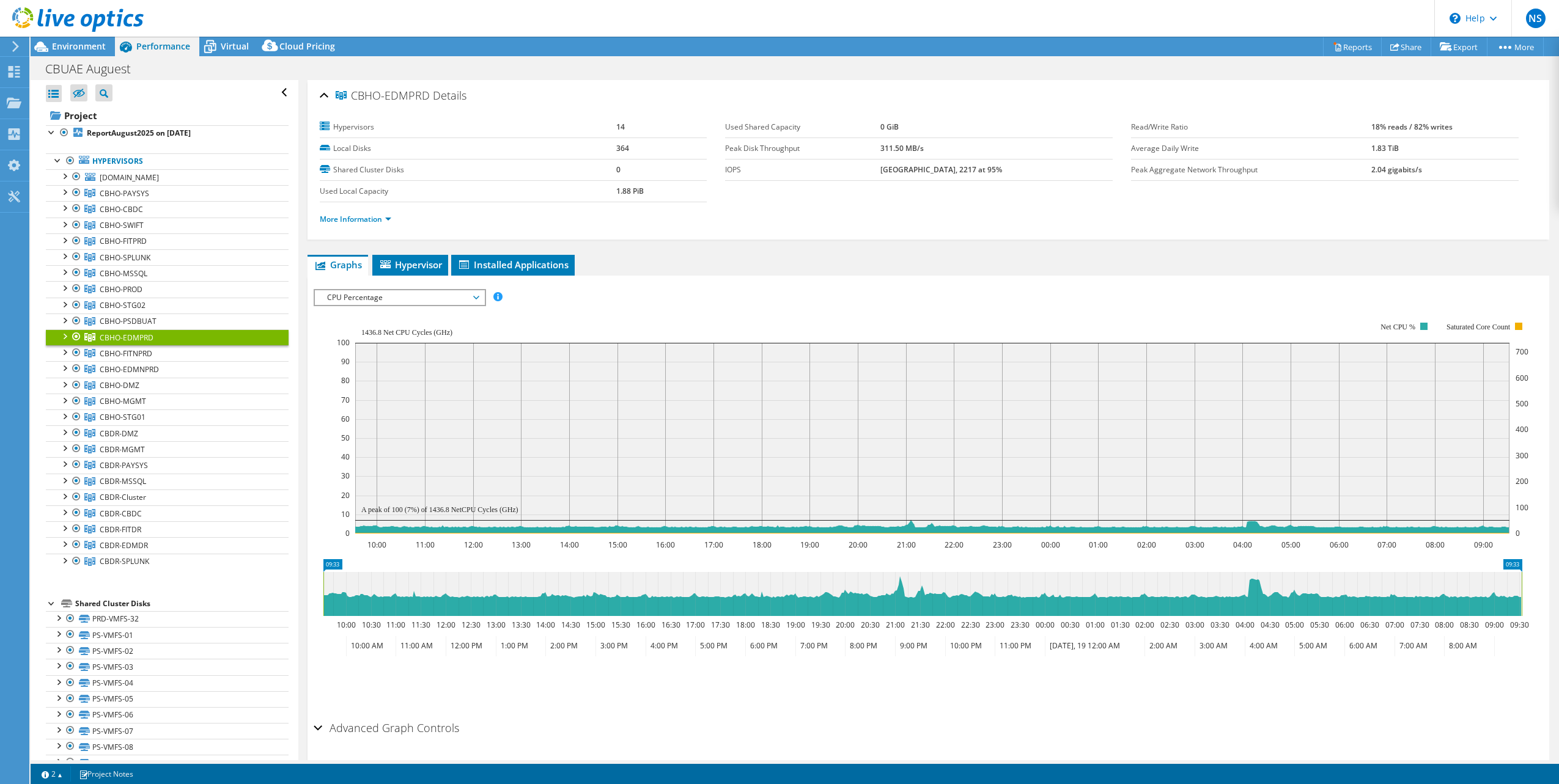
click at [134, 337] on span "CBHO-EDMPRD" at bounding box center [127, 337] width 54 height 11
click at [1357, 46] on link "Reports" at bounding box center [1352, 46] width 58 height 19
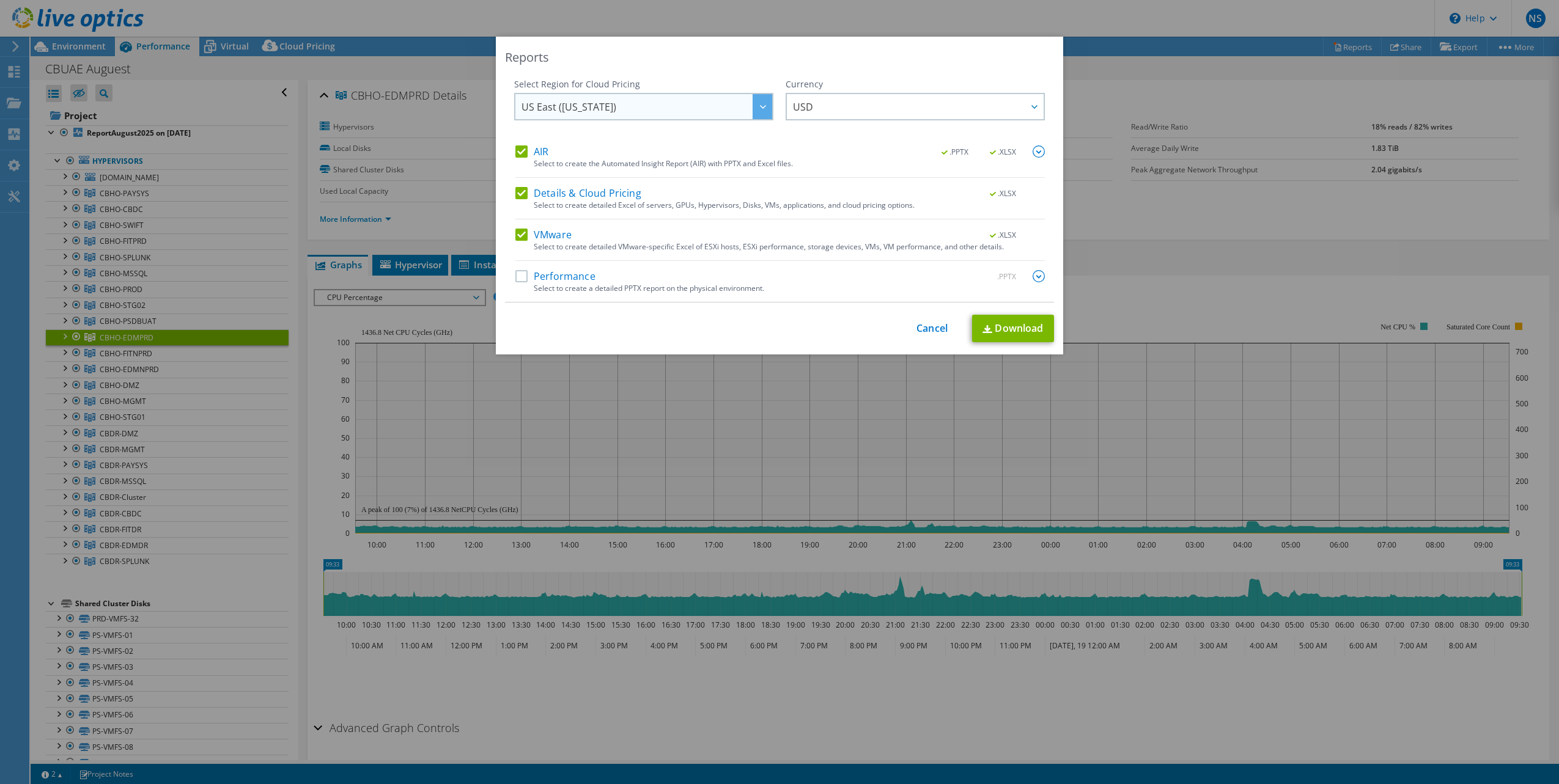
click at [739, 113] on span "US East ([US_STATE])" at bounding box center [647, 107] width 251 height 25
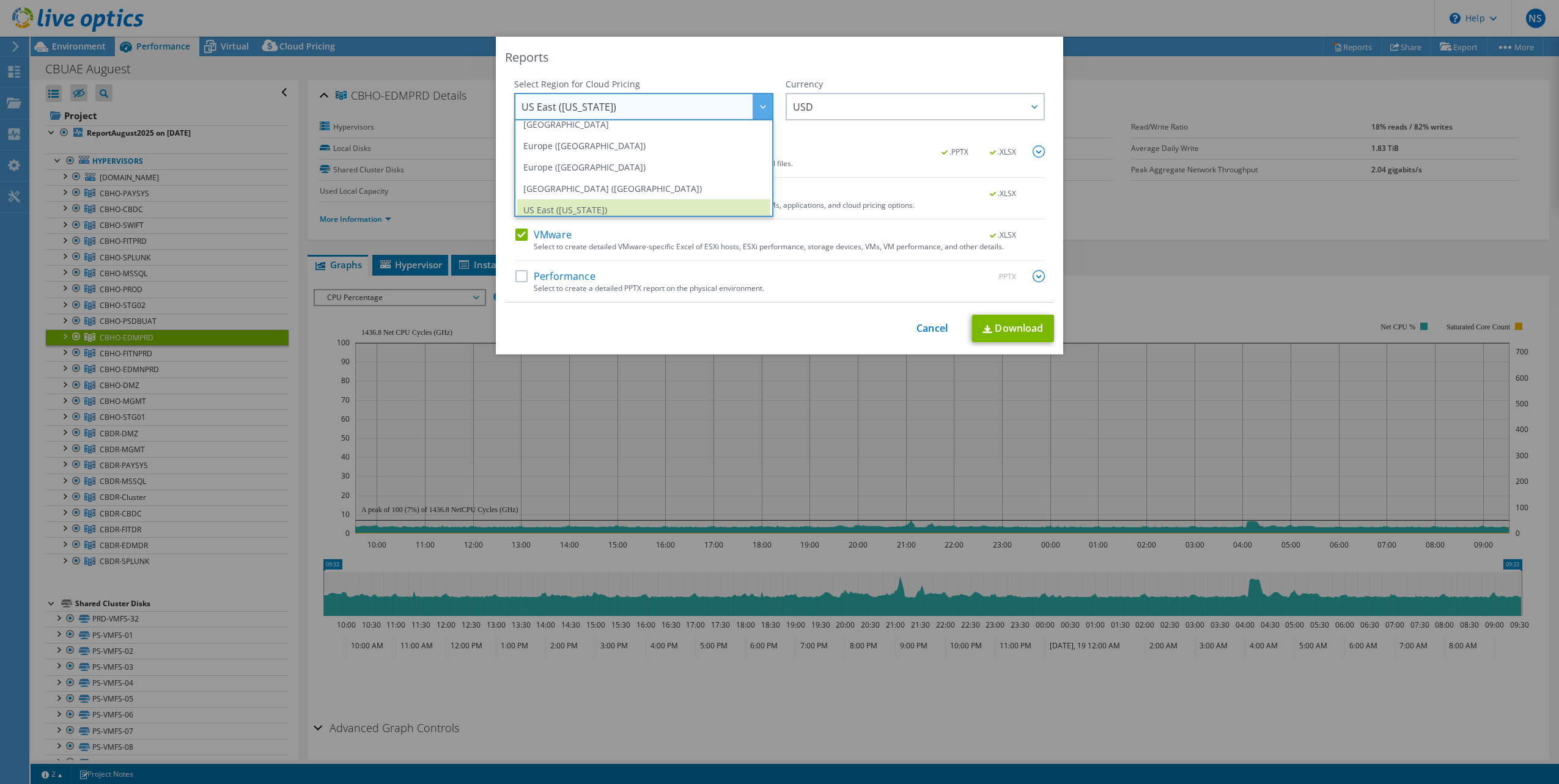
scroll to position [165, 0]
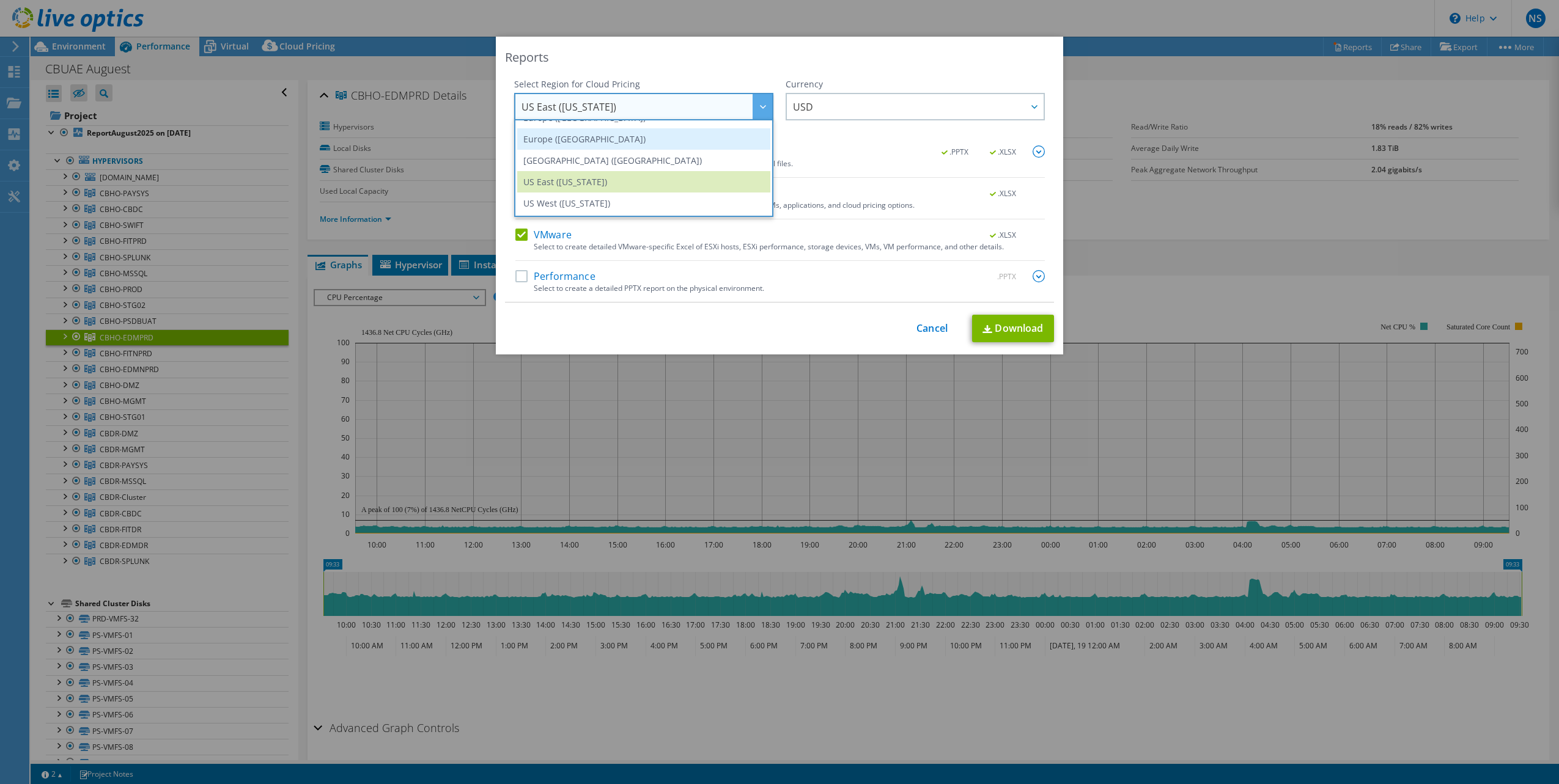
click at [629, 136] on li "Europe ([GEOGRAPHIC_DATA])" at bounding box center [644, 139] width 253 height 21
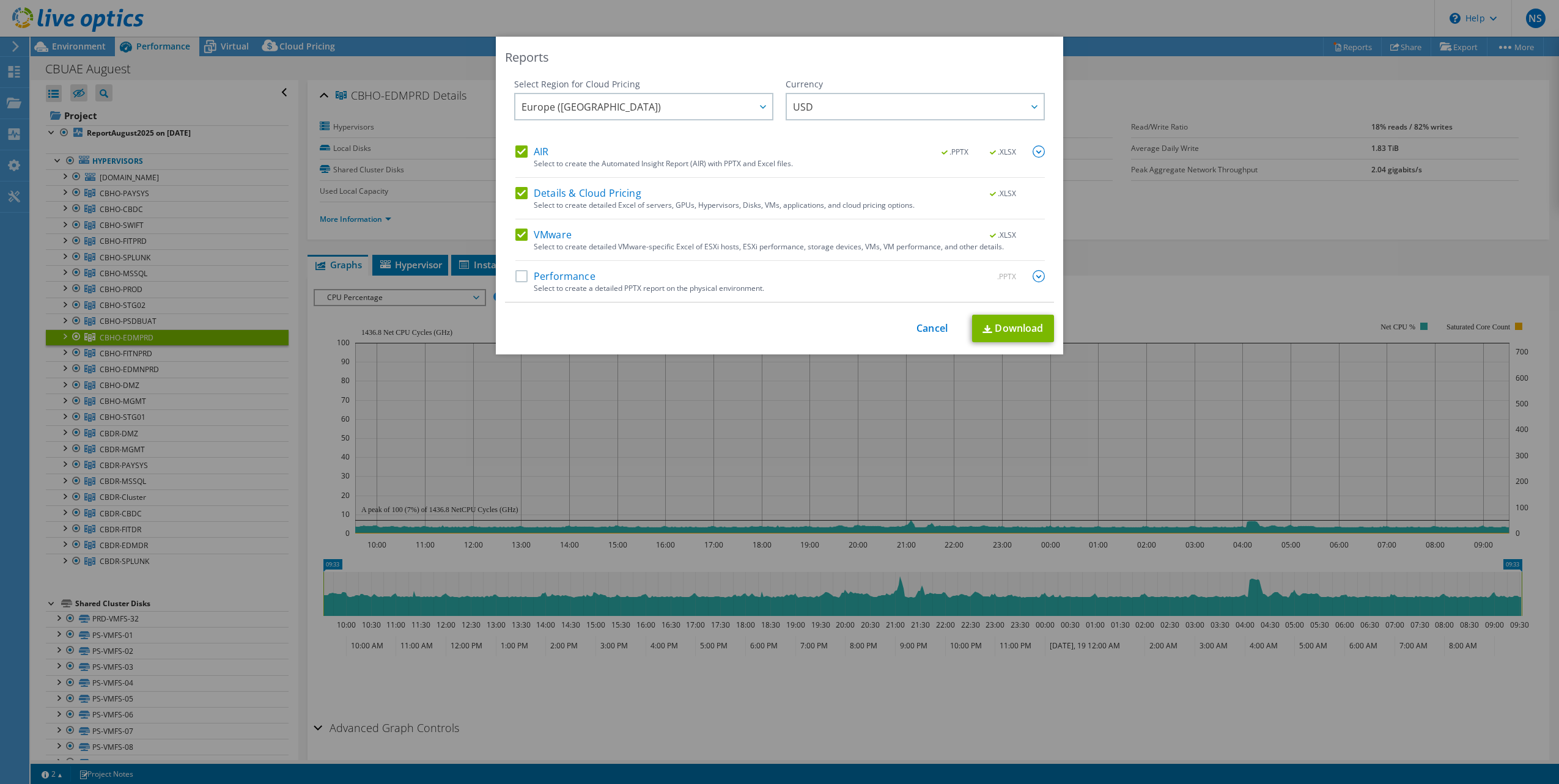
click at [564, 276] on label "Performance" at bounding box center [556, 276] width 80 height 12
click at [0, 0] on input "Performance" at bounding box center [0, 0] width 0 height 0
click at [1001, 328] on link "Download" at bounding box center [1013, 328] width 82 height 27
